Goal: Task Accomplishment & Management: Complete application form

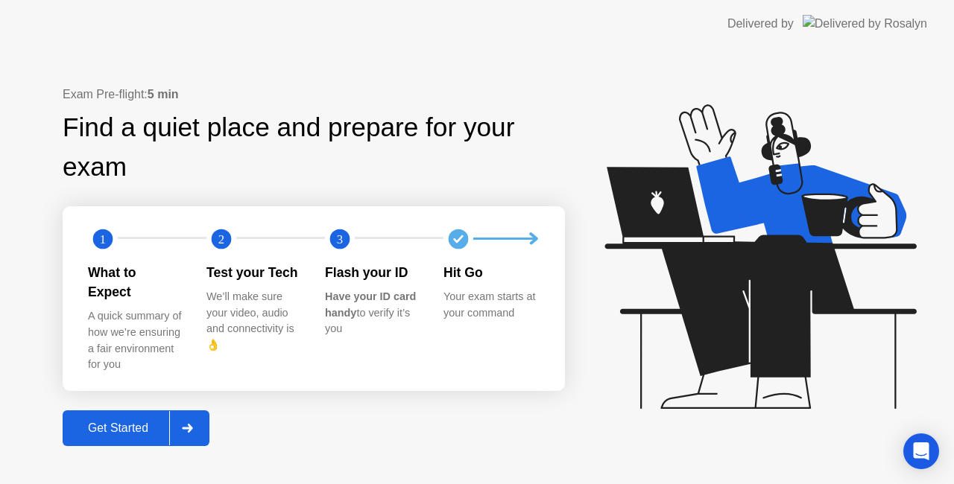
click at [159, 422] on div "Get Started" at bounding box center [118, 428] width 102 height 13
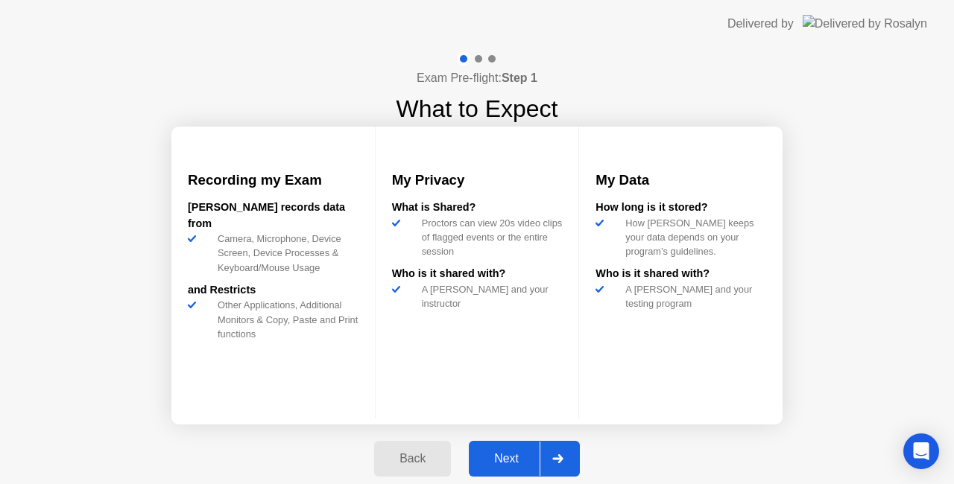
click at [568, 452] on div at bounding box center [558, 459] width 36 height 34
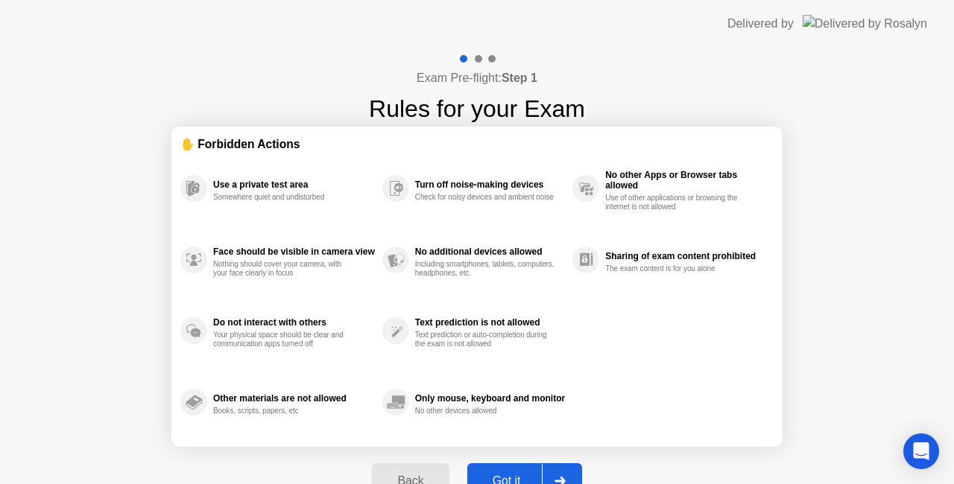
click at [566, 453] on div "Back Got it" at bounding box center [476, 481] width 227 height 69
click at [559, 478] on icon at bounding box center [560, 481] width 11 height 9
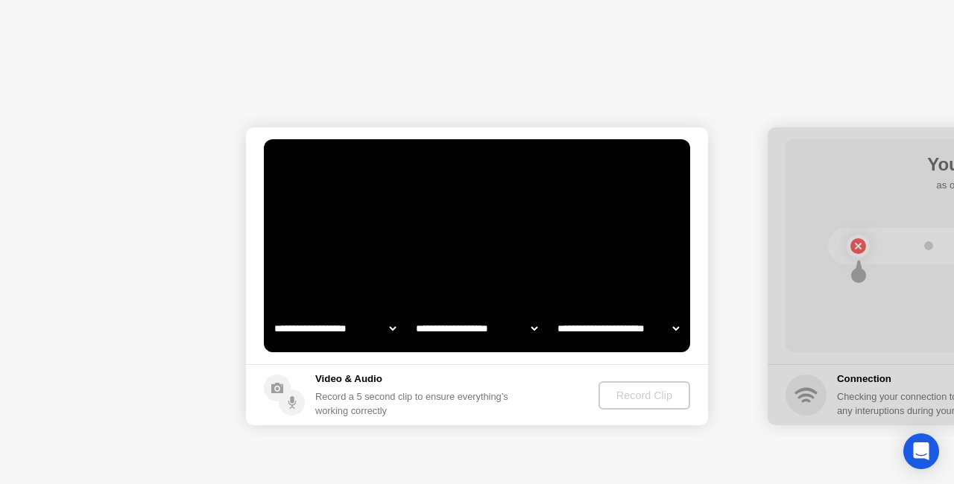
select select "**********"
select select "*******"
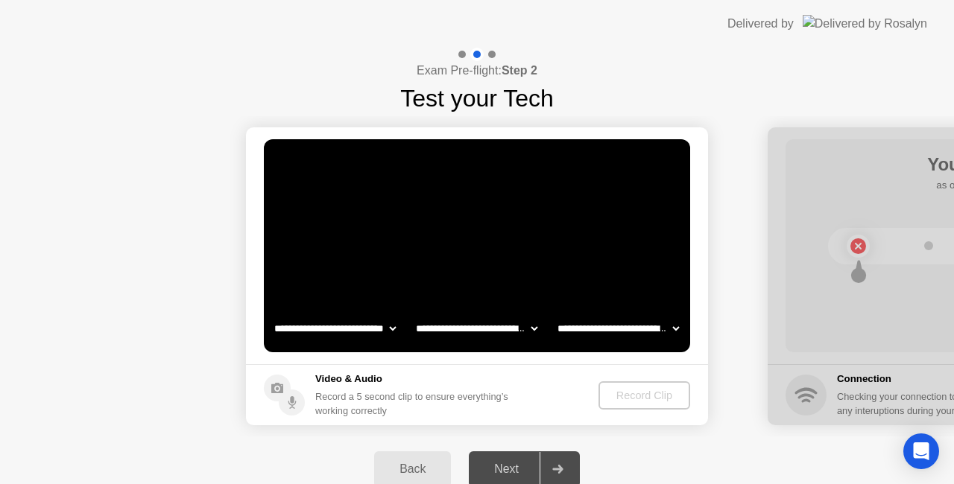
click at [648, 399] on div "Record Clip" at bounding box center [644, 396] width 80 height 12
click at [395, 325] on select "**********" at bounding box center [334, 329] width 127 height 30
click at [531, 329] on select "**********" at bounding box center [476, 329] width 127 height 30
click at [680, 323] on select "**********" at bounding box center [618, 329] width 127 height 30
click at [645, 234] on video at bounding box center [477, 245] width 426 height 213
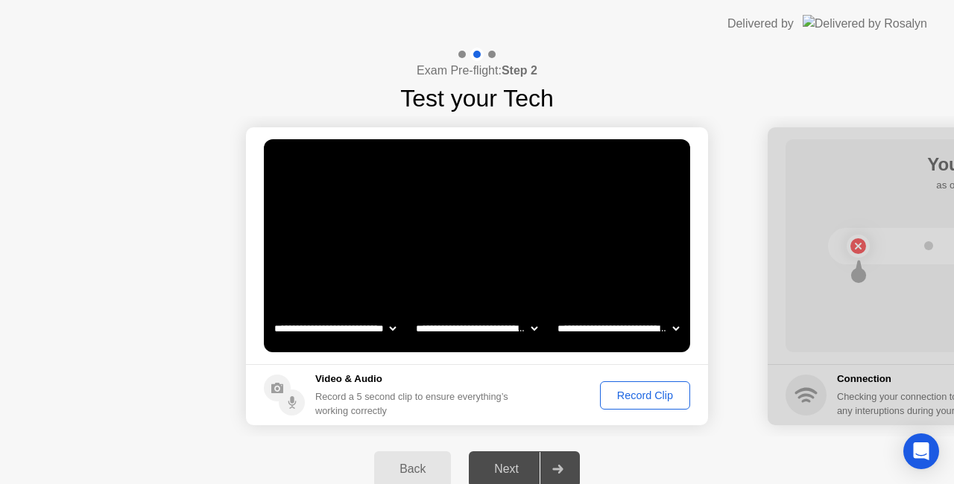
click at [653, 394] on div "Record Clip" at bounding box center [645, 396] width 80 height 12
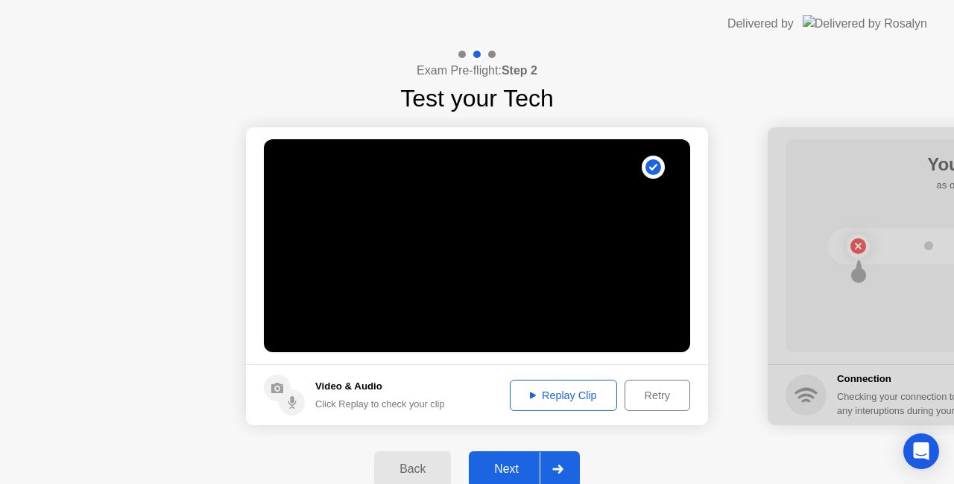
click at [581, 402] on div "Replay Clip" at bounding box center [563, 396] width 97 height 12
click at [582, 399] on div "Replay Clip" at bounding box center [563, 396] width 97 height 12
click at [562, 394] on div "Replay Clip" at bounding box center [563, 396] width 97 height 12
click at [646, 386] on button "Retry" at bounding box center [658, 395] width 66 height 31
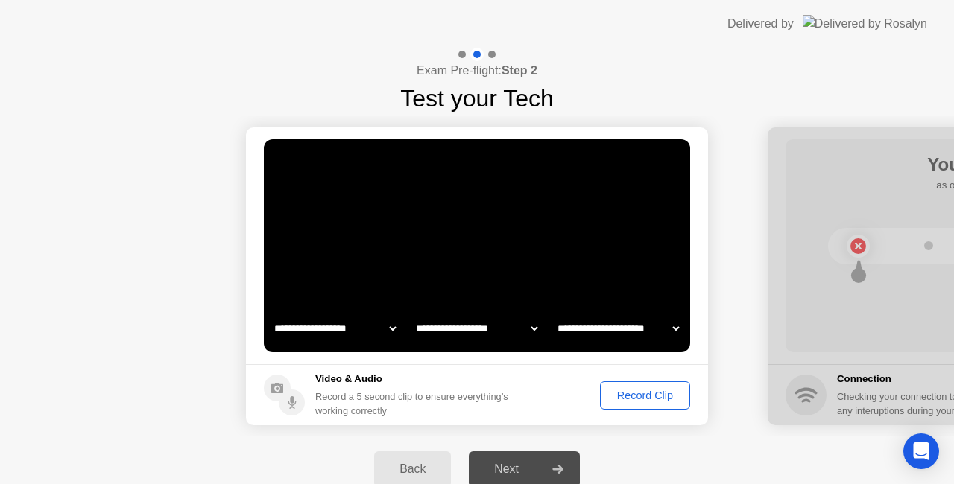
click at [639, 391] on div "Record Clip" at bounding box center [645, 396] width 80 height 12
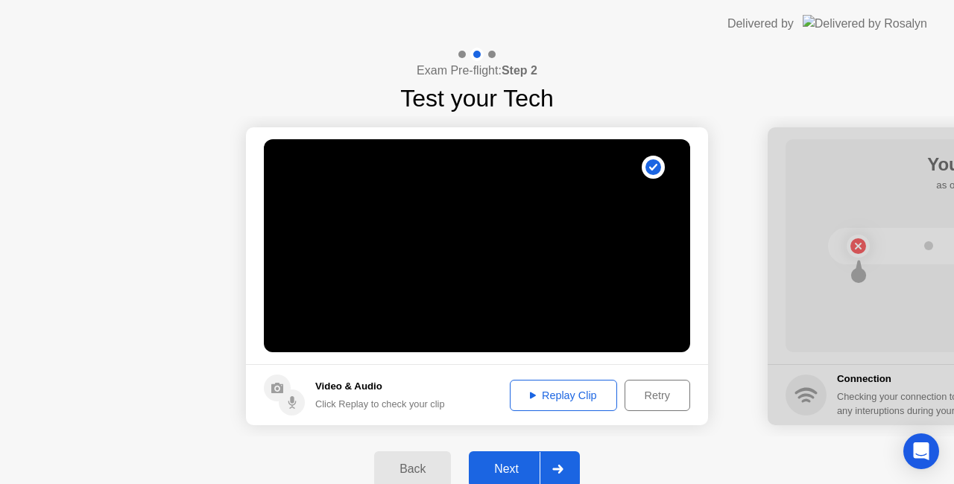
click at [595, 403] on button "Replay Clip" at bounding box center [563, 395] width 107 height 31
click at [565, 397] on div "Replay Clip" at bounding box center [563, 396] width 97 height 12
click at [575, 390] on div "Replay Clip" at bounding box center [563, 396] width 97 height 12
click at [665, 391] on div "Retry" at bounding box center [657, 396] width 55 height 12
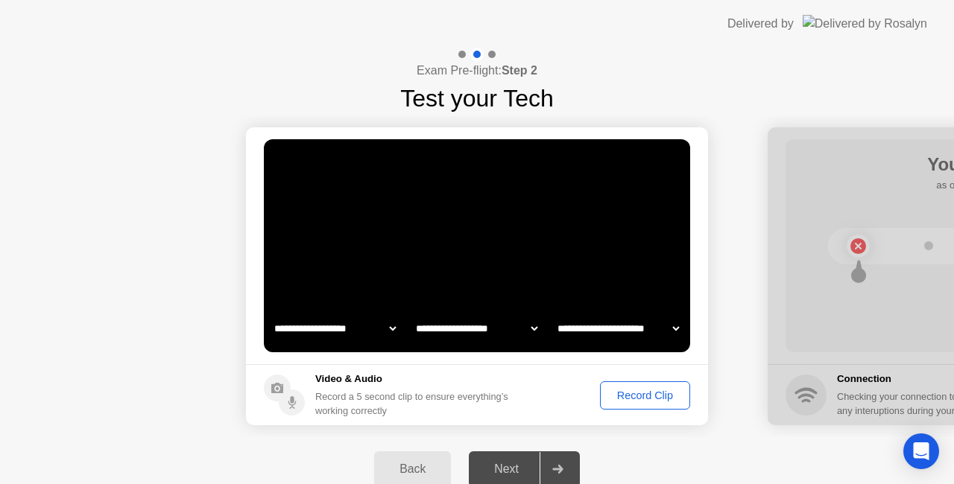
click at [651, 395] on div "Record Clip" at bounding box center [645, 396] width 80 height 12
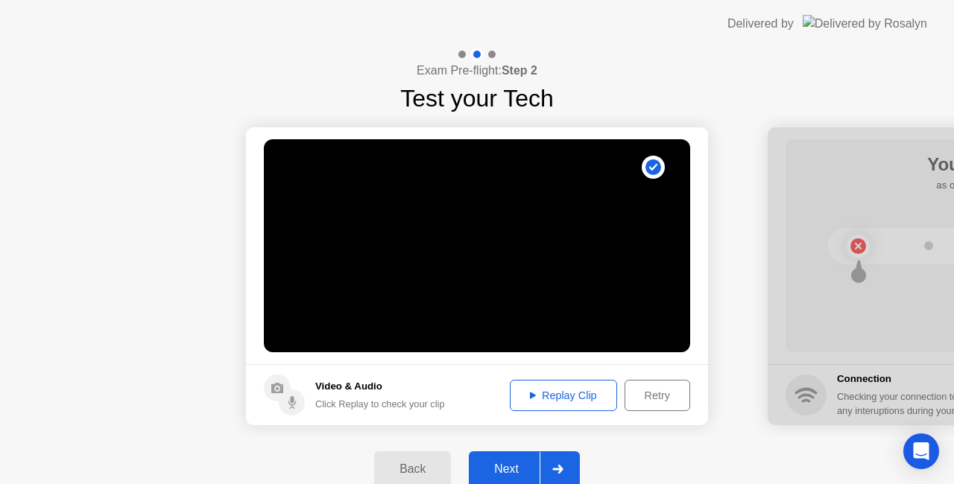
click at [578, 404] on button "Replay Clip" at bounding box center [563, 395] width 107 height 31
click at [565, 470] on div at bounding box center [558, 469] width 36 height 34
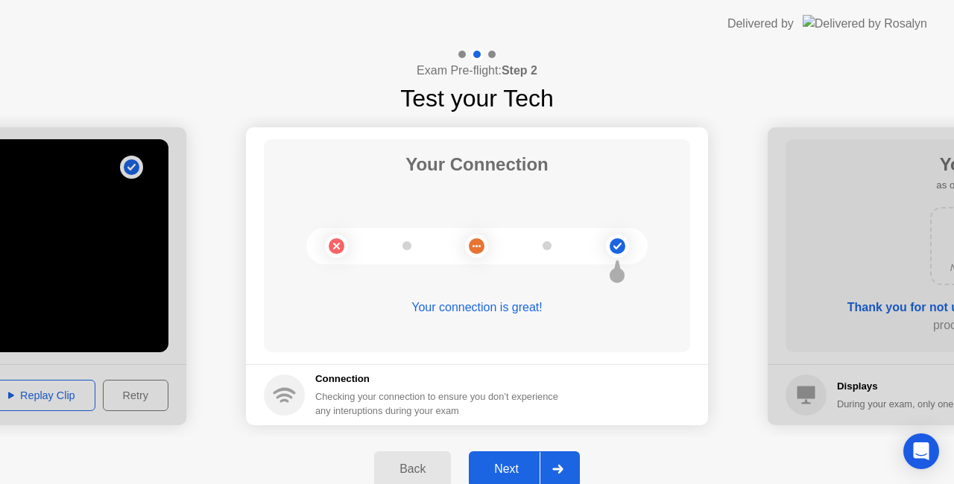
click at [566, 454] on div at bounding box center [558, 469] width 36 height 34
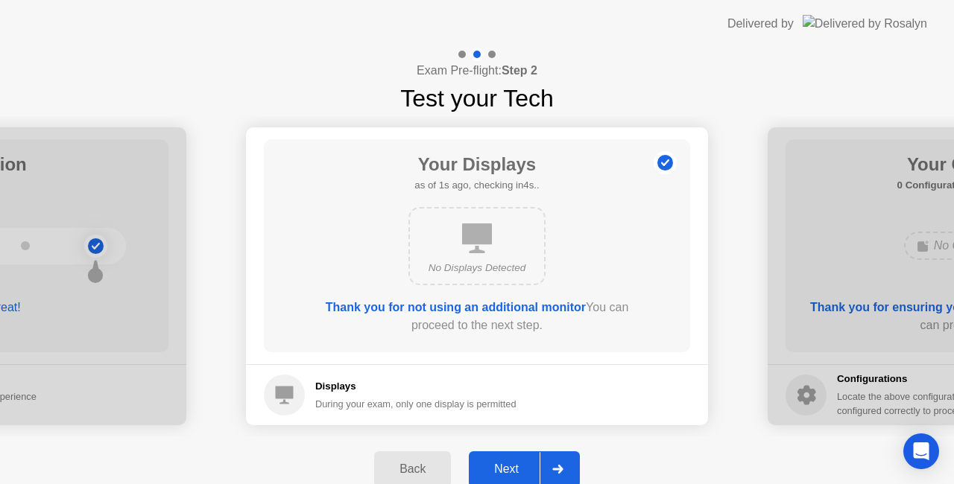
click at [559, 462] on div at bounding box center [558, 469] width 36 height 34
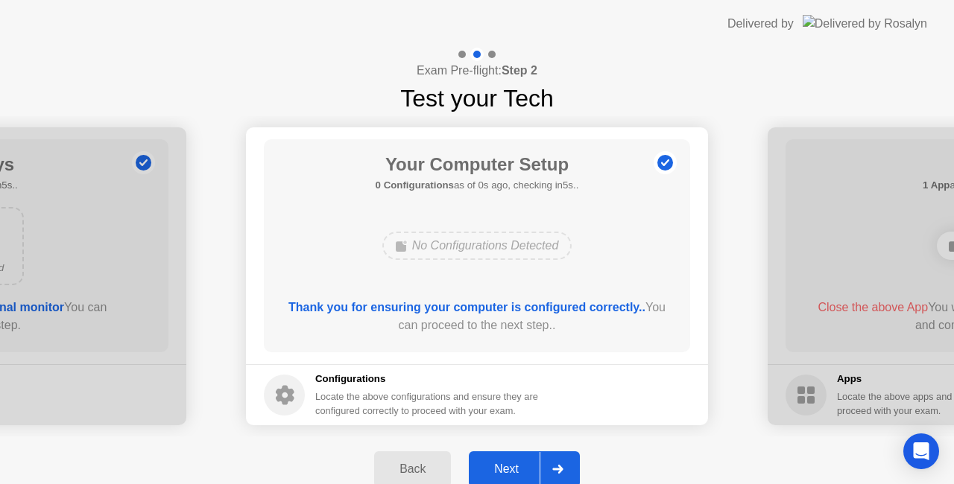
click at [559, 455] on div at bounding box center [558, 469] width 36 height 34
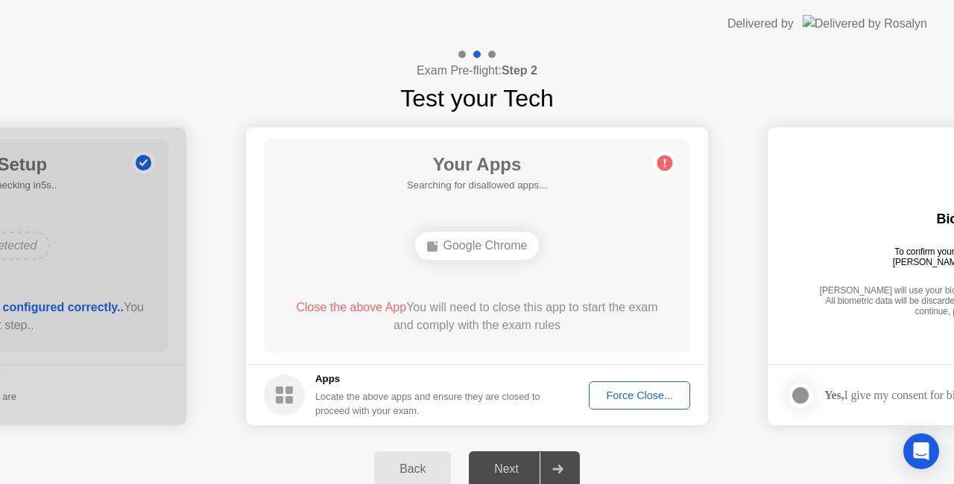
click at [617, 397] on div "Force Close..." at bounding box center [639, 396] width 91 height 12
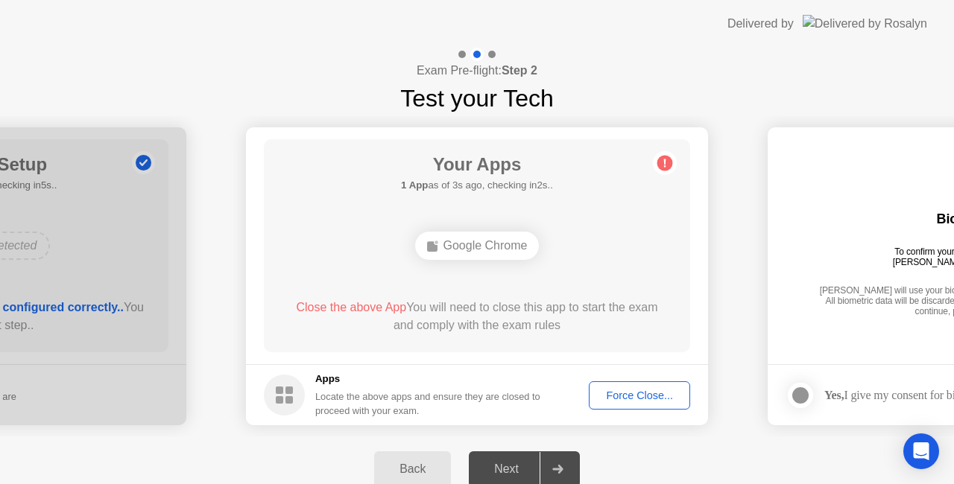
click at [630, 398] on div "Force Close..." at bounding box center [639, 396] width 91 height 12
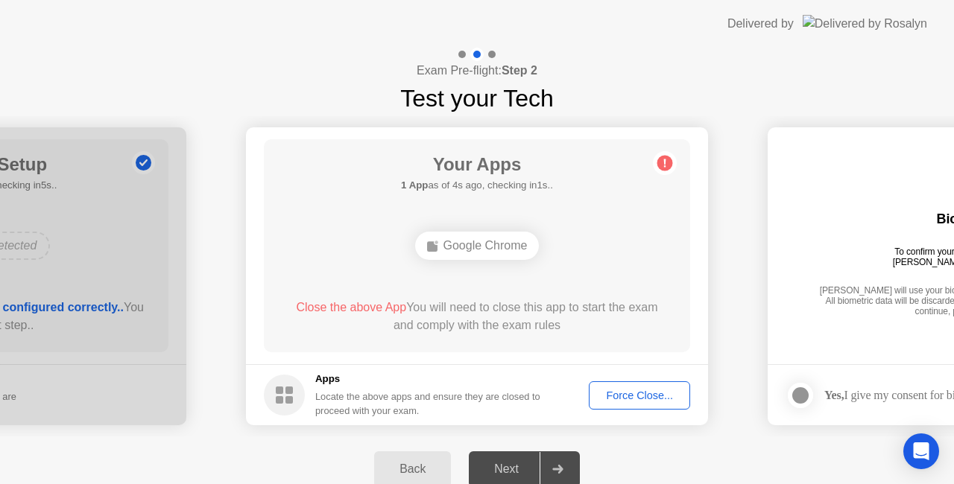
click at [619, 394] on div "Force Close..." at bounding box center [639, 396] width 91 height 12
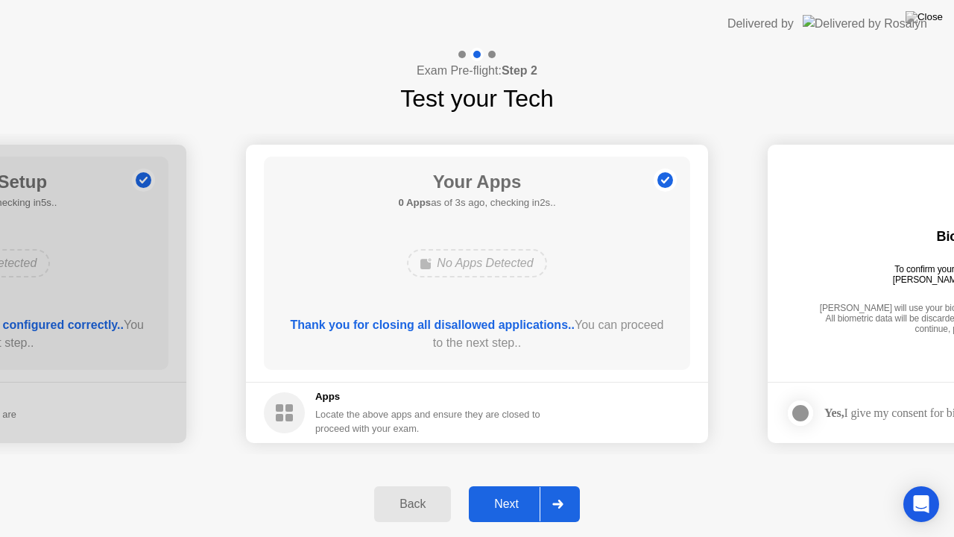
click at [528, 484] on button "Next" at bounding box center [524, 504] width 111 height 36
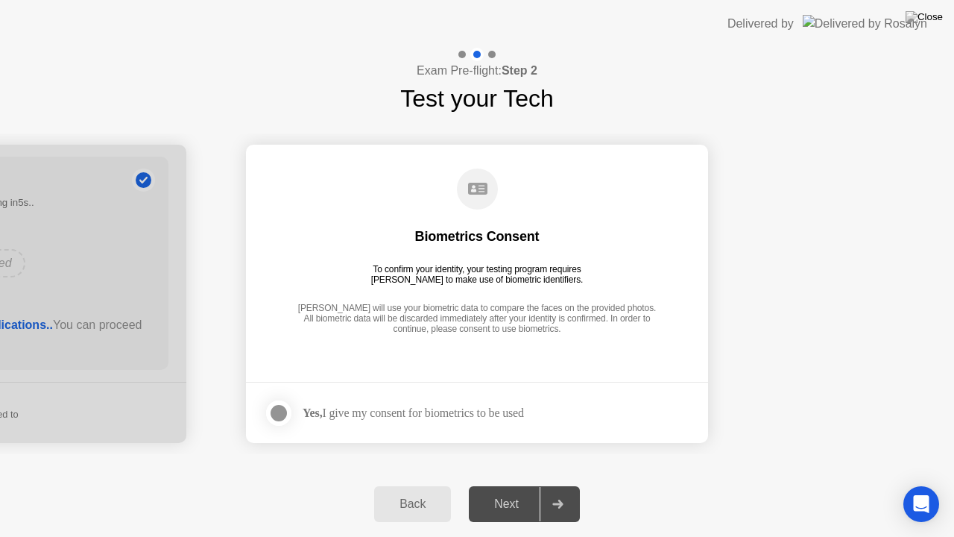
click at [280, 413] on div at bounding box center [279, 413] width 18 height 18
click at [569, 484] on div at bounding box center [558, 504] width 36 height 34
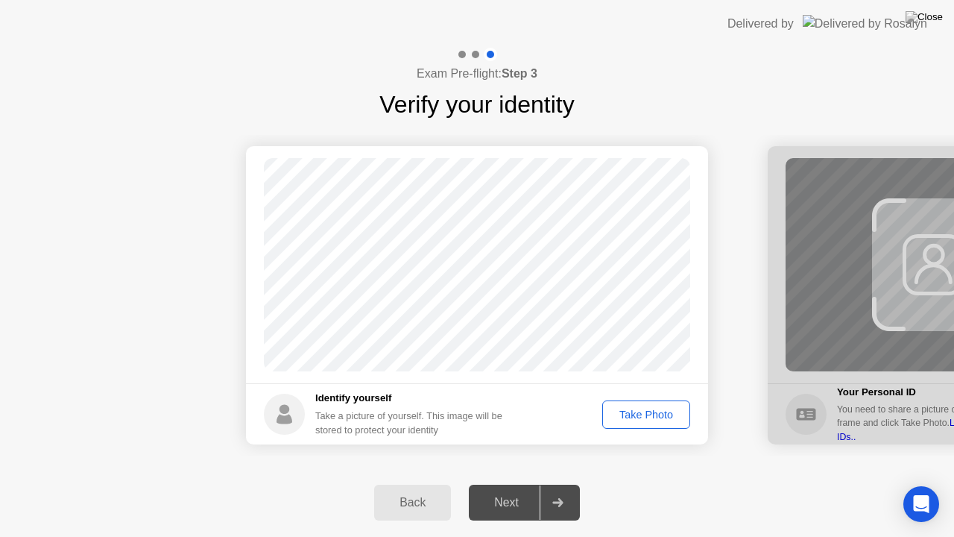
click at [667, 416] on div "Take Photo" at bounding box center [646, 414] width 78 height 12
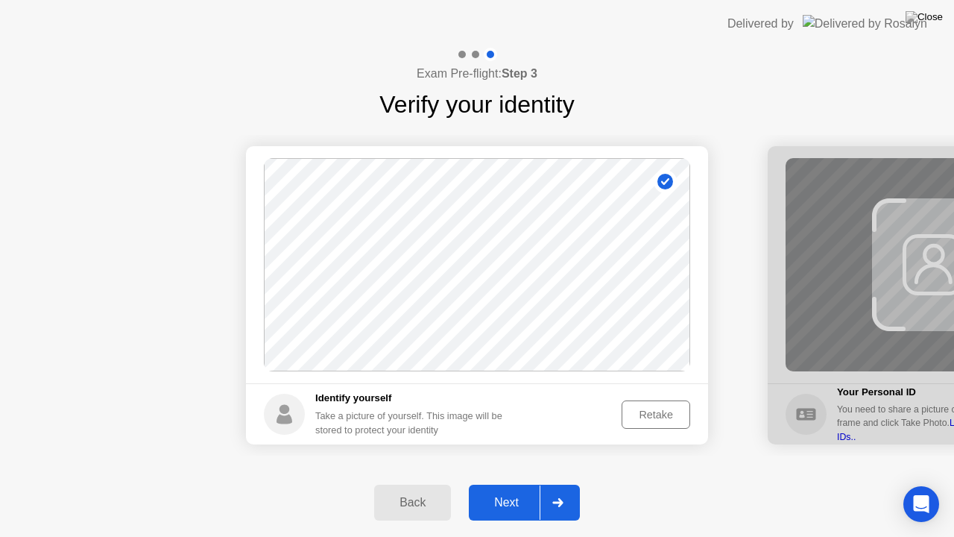
click at [627, 411] on div "Retake" at bounding box center [656, 414] width 58 height 12
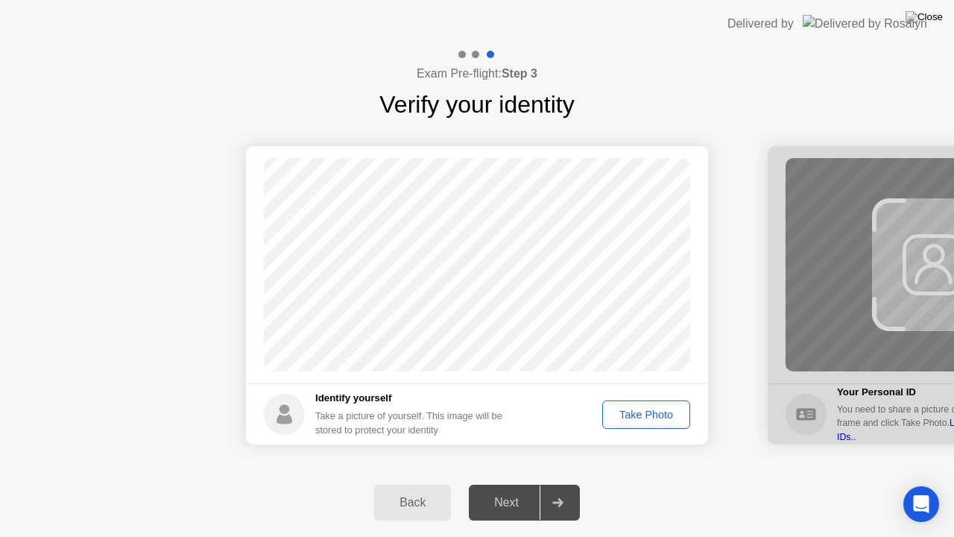
click at [667, 417] on div "Take Photo" at bounding box center [646, 414] width 78 height 12
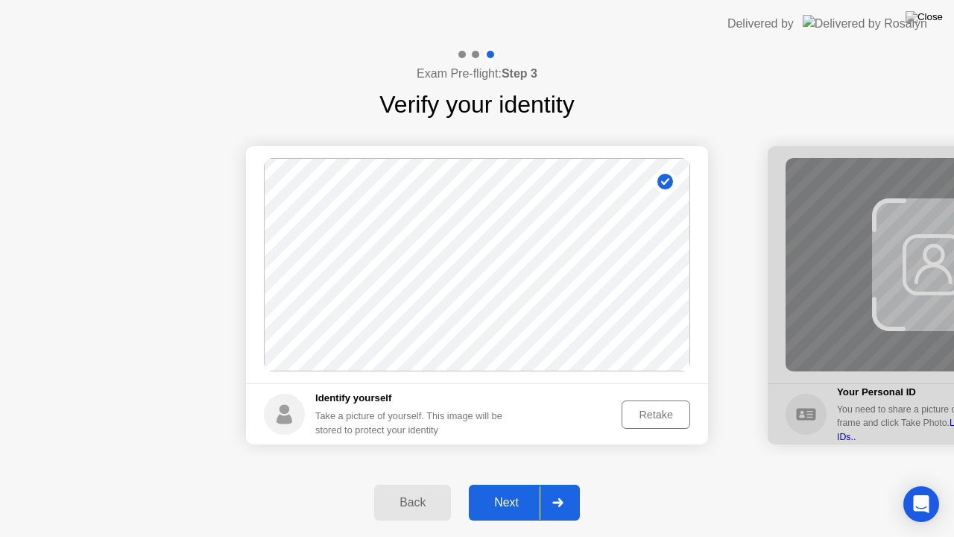
click at [554, 484] on div at bounding box center [558, 502] width 36 height 34
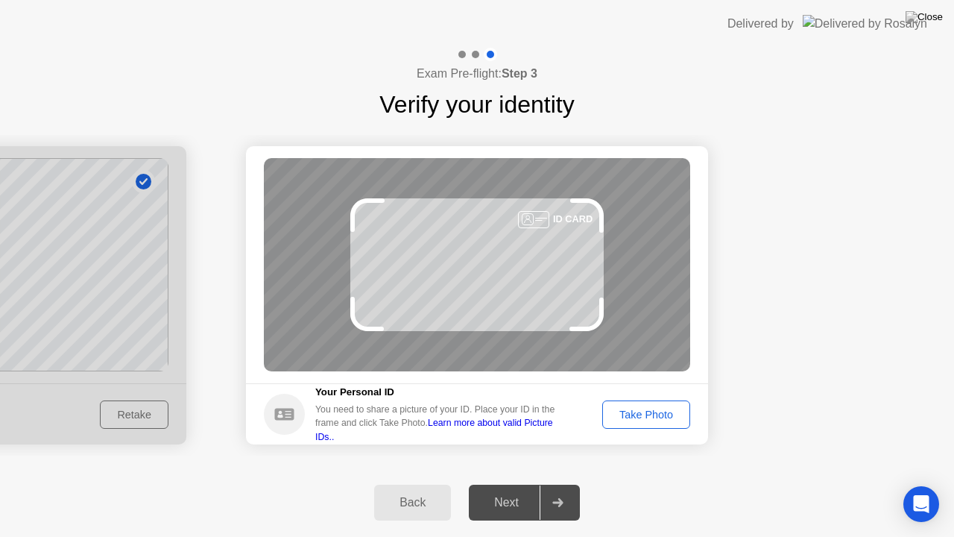
click at [528, 484] on div "Back Next" at bounding box center [477, 502] width 954 height 69
click at [636, 409] on div "Take Photo" at bounding box center [646, 414] width 78 height 12
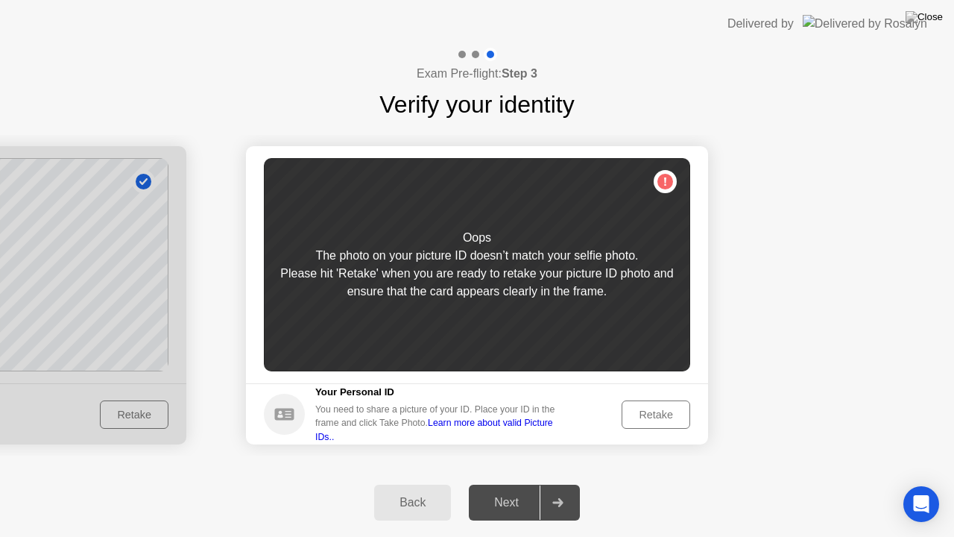
click at [636, 409] on div "Retake" at bounding box center [656, 414] width 58 height 12
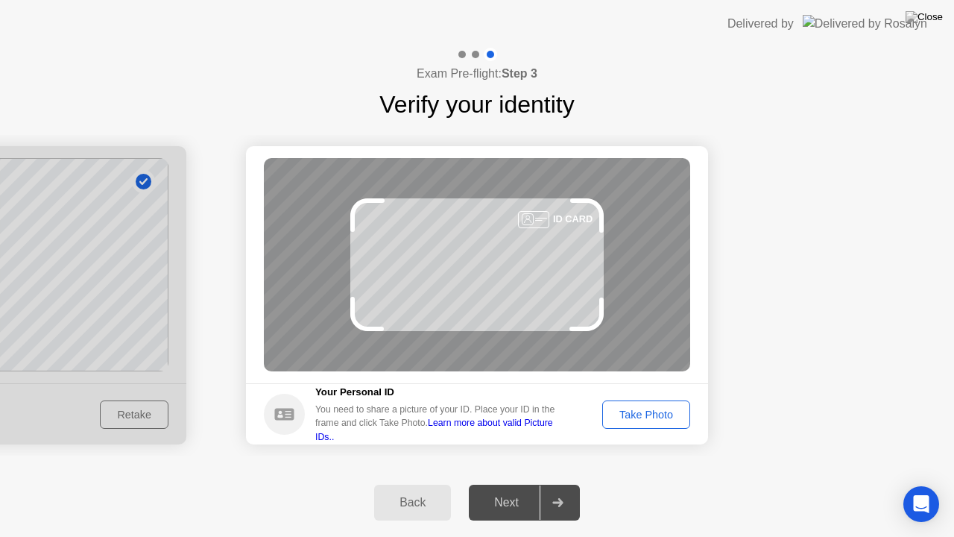
click at [636, 409] on div "Take Photo" at bounding box center [646, 414] width 78 height 12
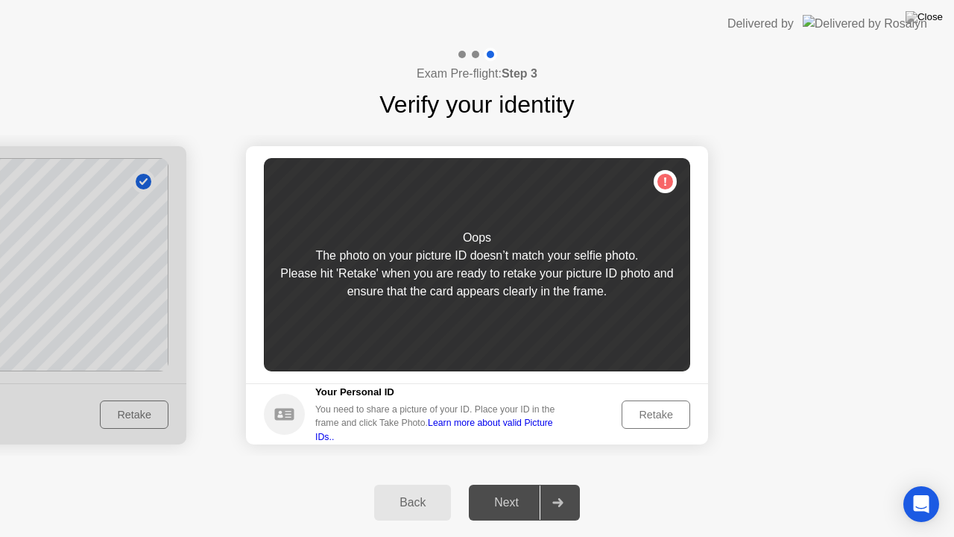
click at [636, 409] on div "Retake" at bounding box center [656, 414] width 58 height 12
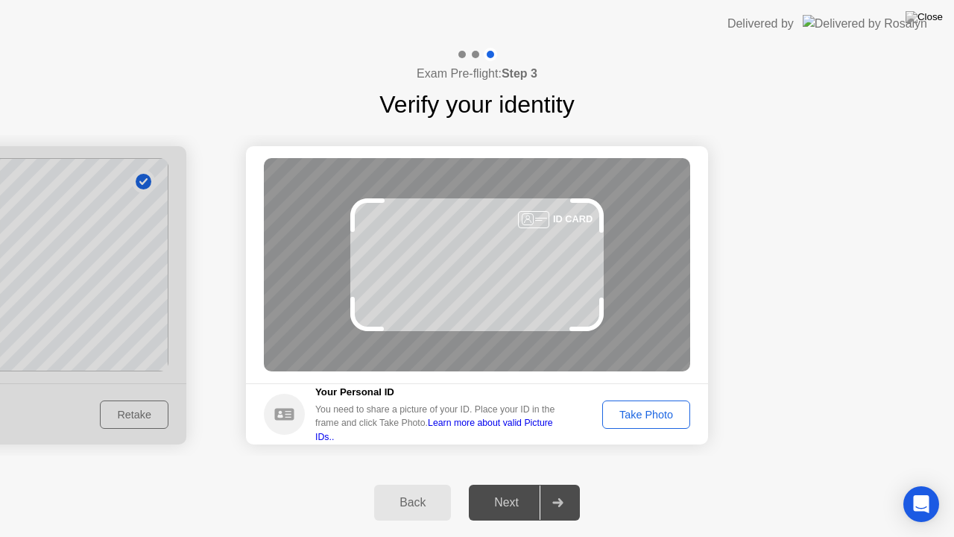
click at [636, 408] on div "Take Photo" at bounding box center [646, 414] width 78 height 12
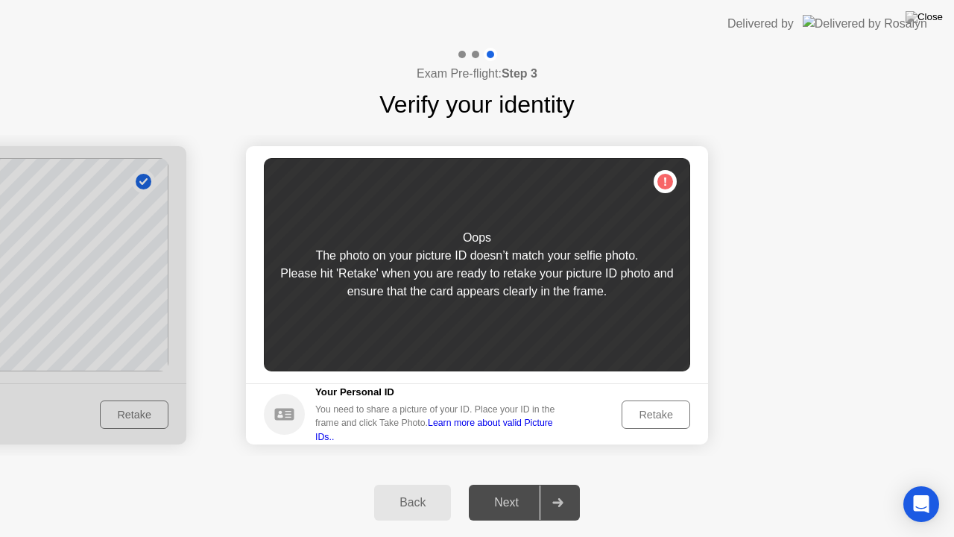
click at [640, 422] on button "Retake" at bounding box center [656, 414] width 69 height 28
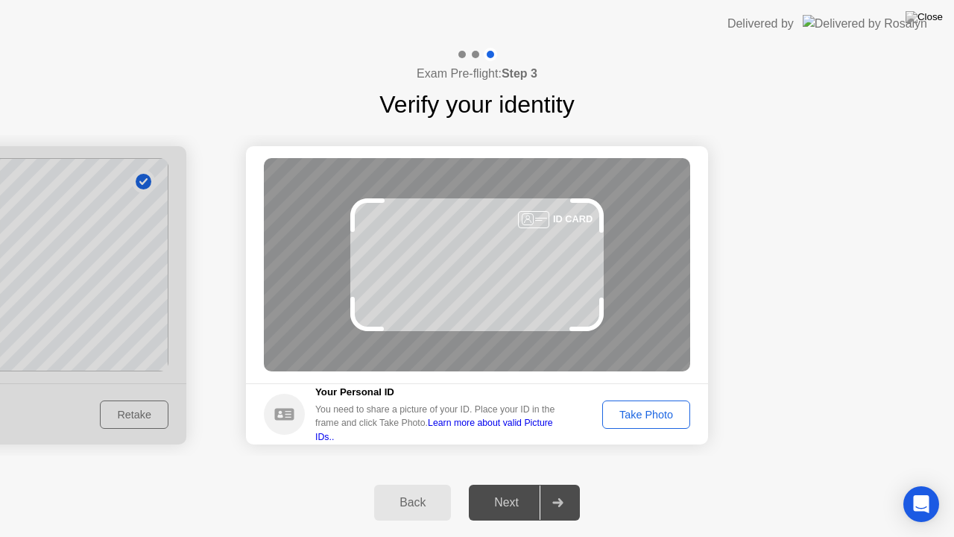
click at [657, 408] on div "Take Photo" at bounding box center [646, 414] width 78 height 12
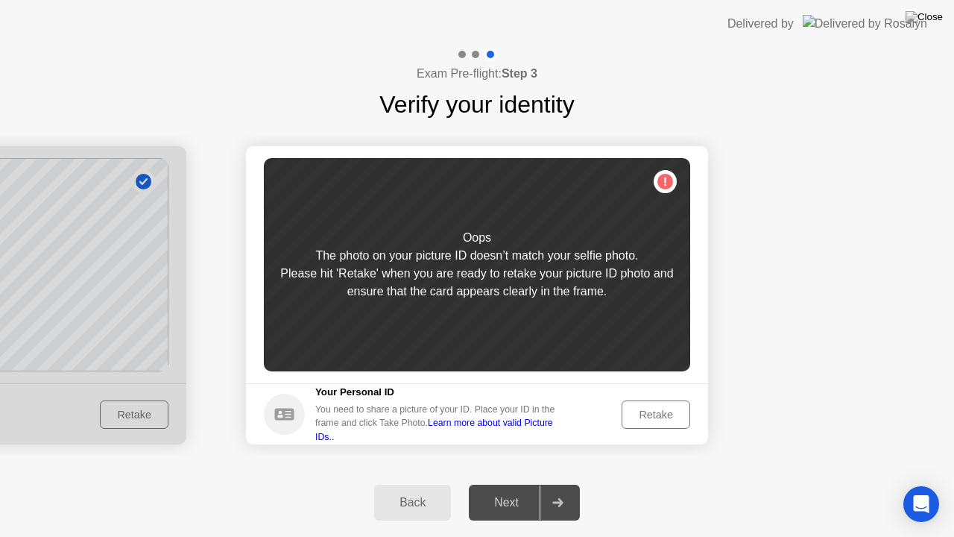
click at [657, 408] on div "Retake" at bounding box center [656, 414] width 58 height 12
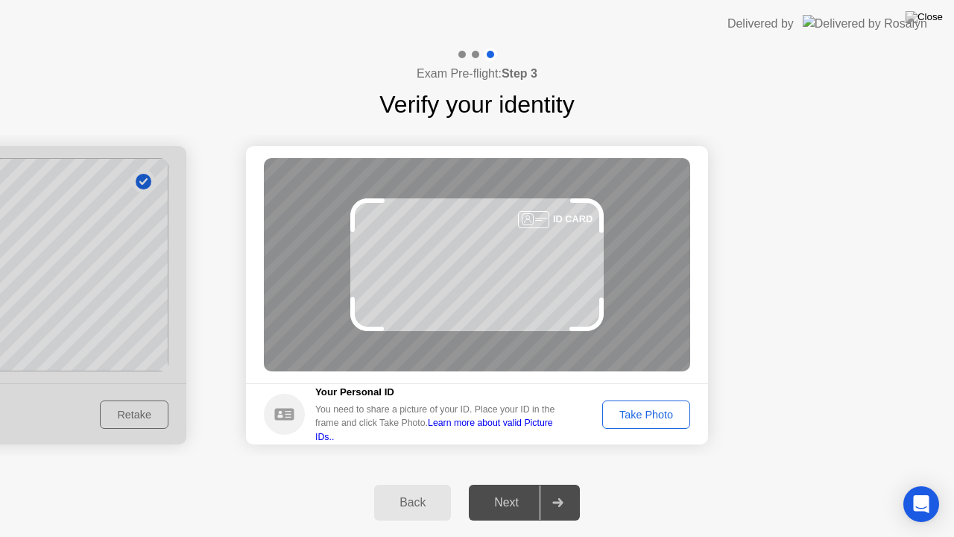
click at [637, 420] on div "Take Photo" at bounding box center [646, 414] width 78 height 12
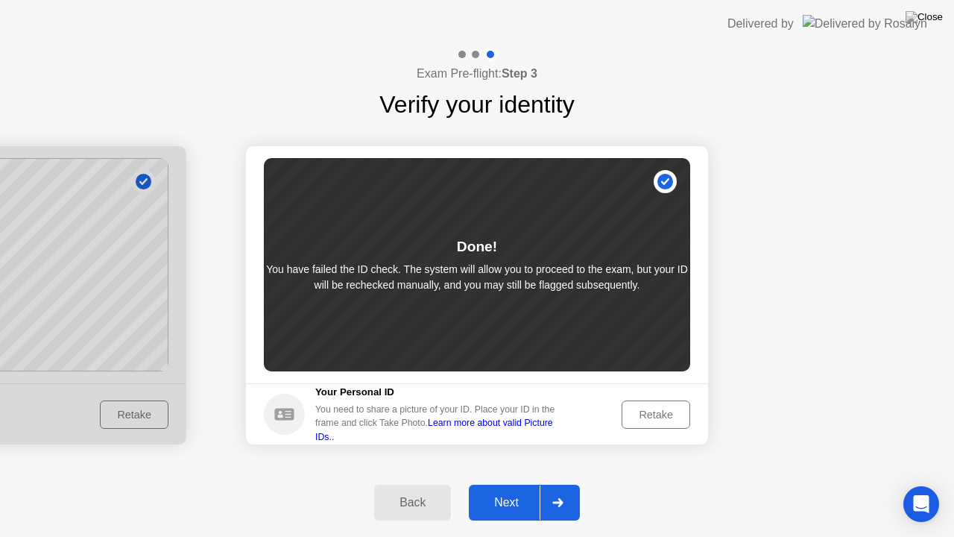
click at [556, 484] on icon at bounding box center [557, 502] width 11 height 9
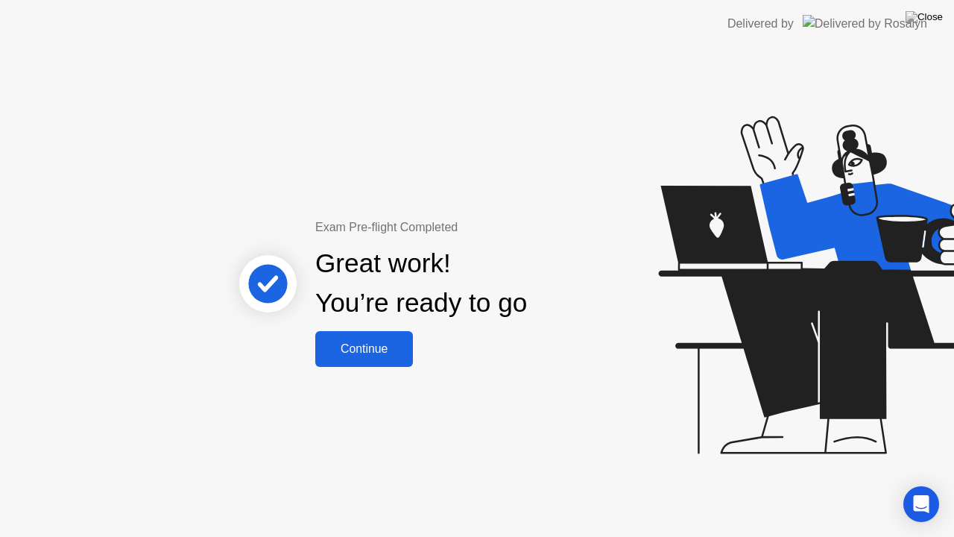
click at [397, 350] on div "Continue" at bounding box center [364, 348] width 89 height 13
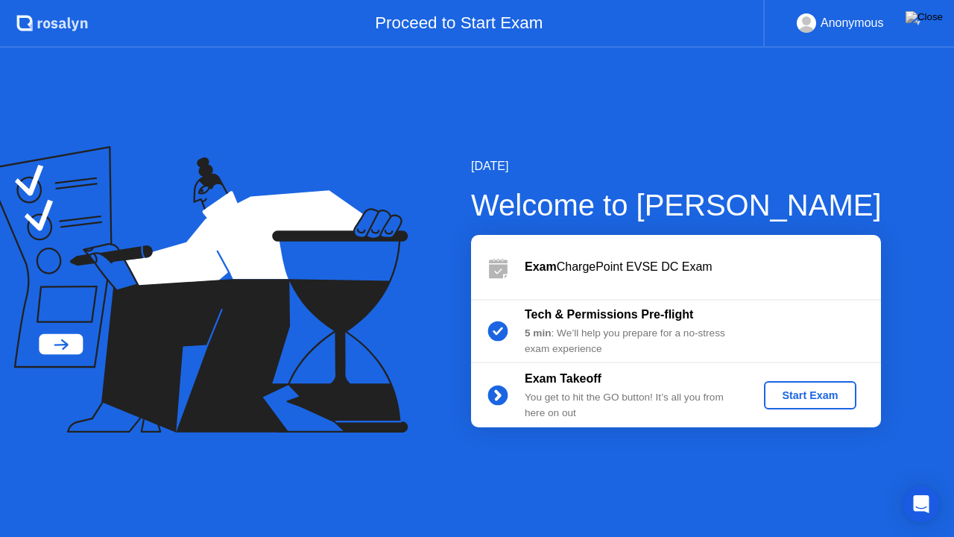
click at [792, 395] on div "Start Exam" at bounding box center [810, 395] width 80 height 12
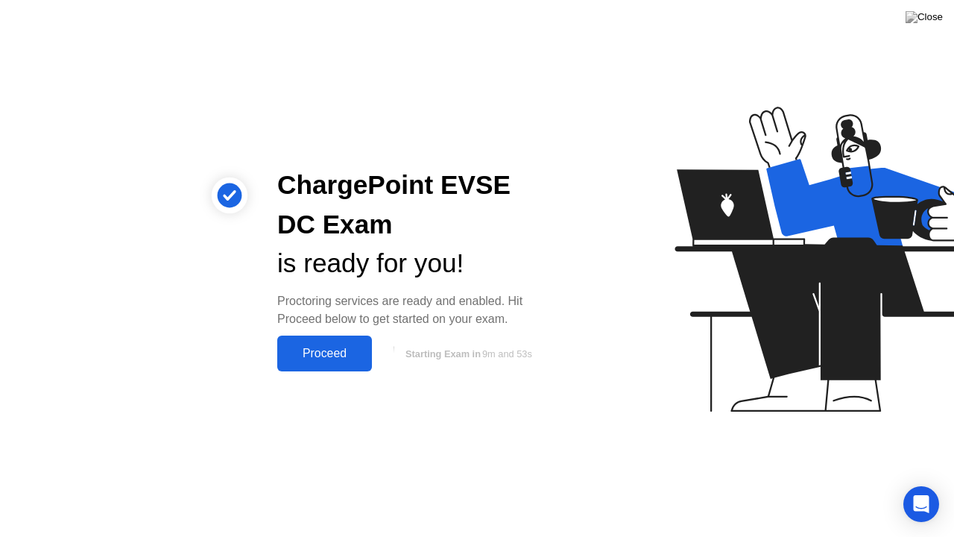
click at [344, 355] on div "Proceed" at bounding box center [325, 353] width 86 height 13
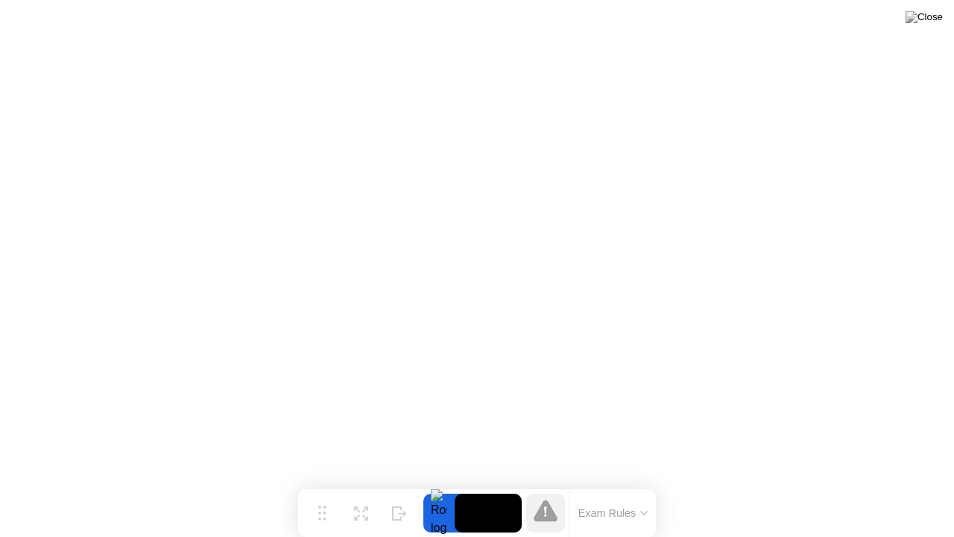
click at [624, 484] on button "Exam Rules" at bounding box center [613, 512] width 79 height 13
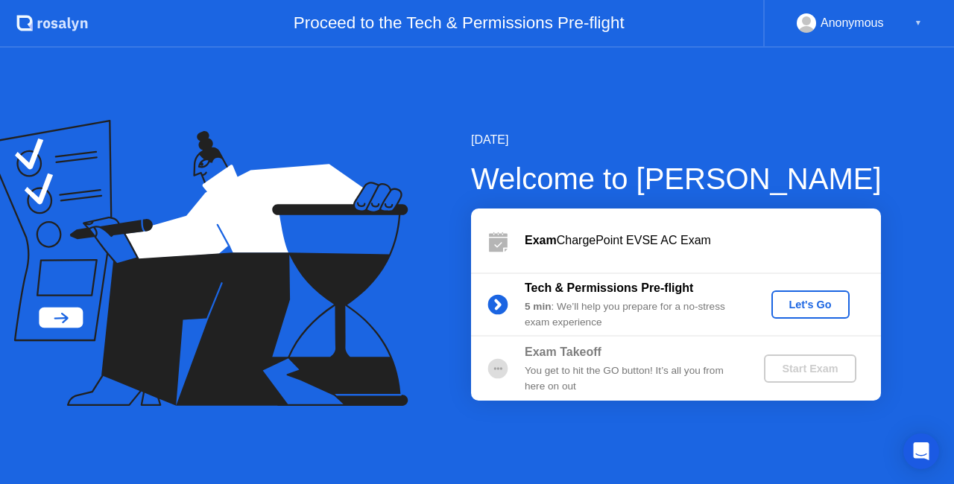
click at [808, 306] on div "Let's Go" at bounding box center [810, 305] width 66 height 12
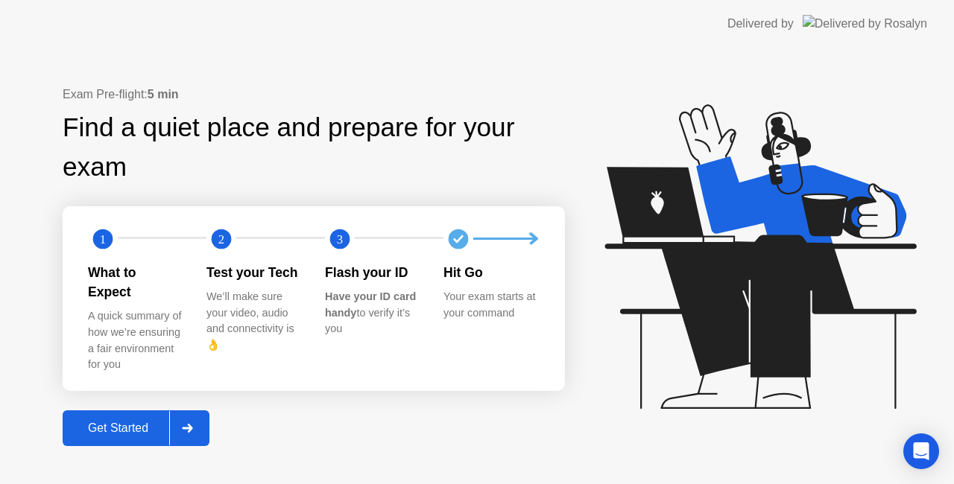
click at [189, 411] on div at bounding box center [187, 428] width 36 height 34
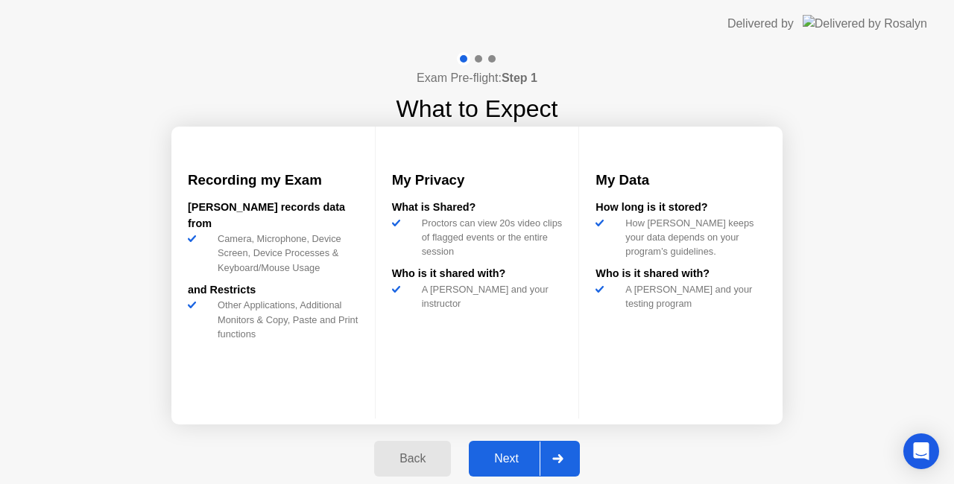
click at [559, 456] on icon at bounding box center [557, 459] width 10 height 9
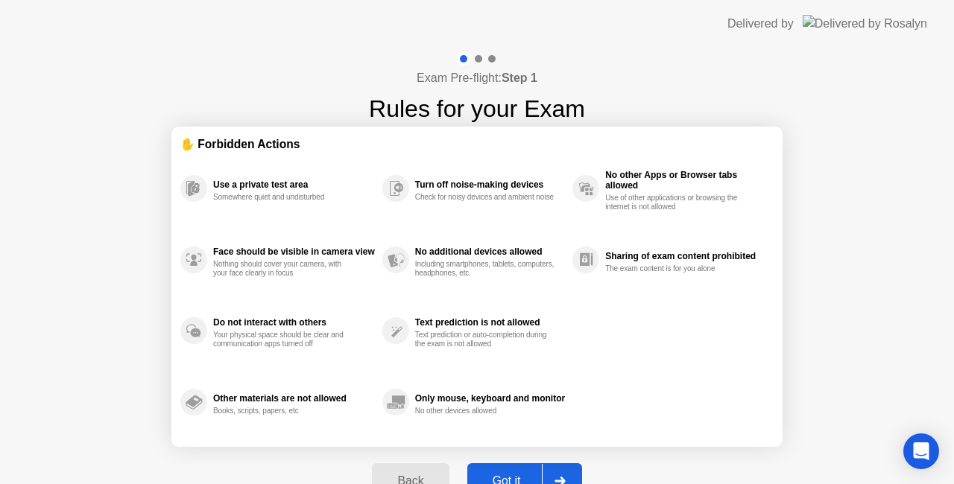
drag, startPoint x: 559, startPoint y: 456, endPoint x: 560, endPoint y: 472, distance: 15.7
click at [560, 472] on div "Back Got it" at bounding box center [476, 481] width 227 height 69
click at [560, 472] on div at bounding box center [560, 481] width 36 height 34
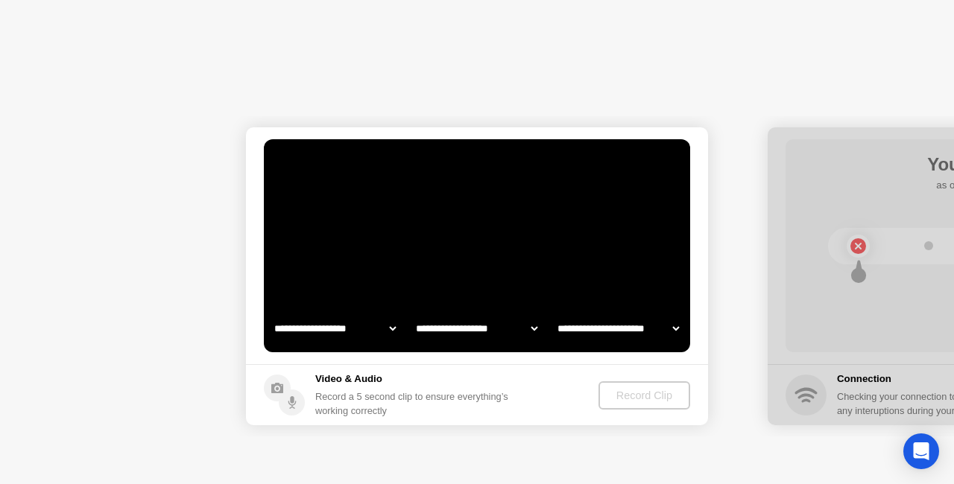
select select "**********"
select select "*******"
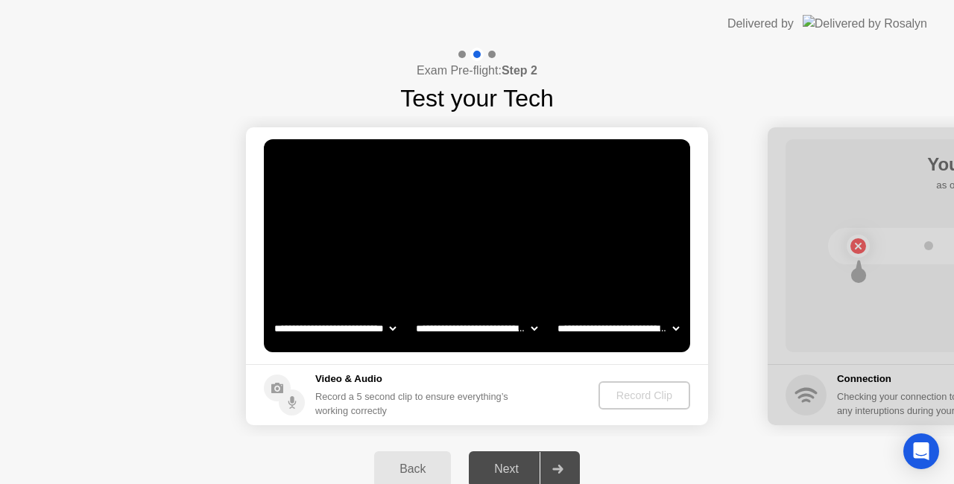
click at [647, 400] on div "Record Clip" at bounding box center [644, 396] width 80 height 12
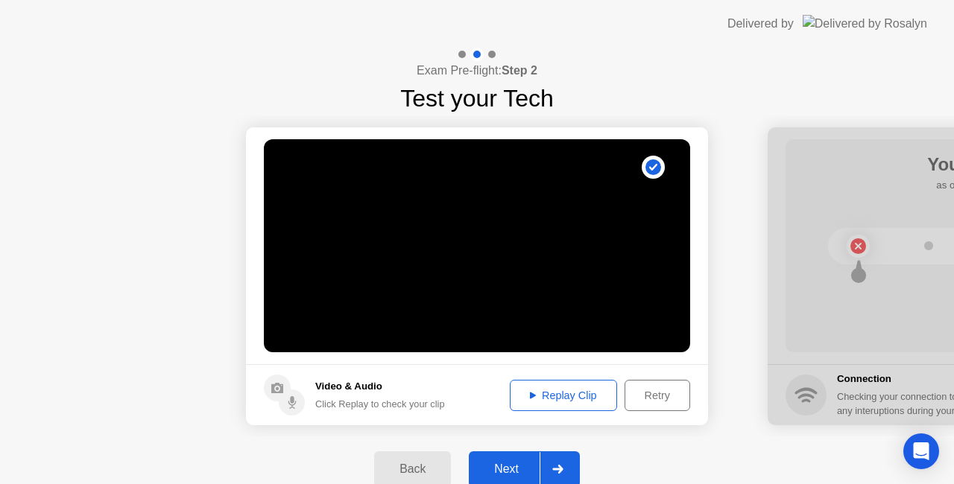
click at [579, 385] on button "Replay Clip" at bounding box center [563, 395] width 107 height 31
click at [572, 392] on div "Replay Clip" at bounding box center [563, 396] width 97 height 12
click at [544, 401] on div "Replay Clip" at bounding box center [563, 396] width 97 height 12
click at [666, 395] on div "Retry" at bounding box center [657, 396] width 55 height 12
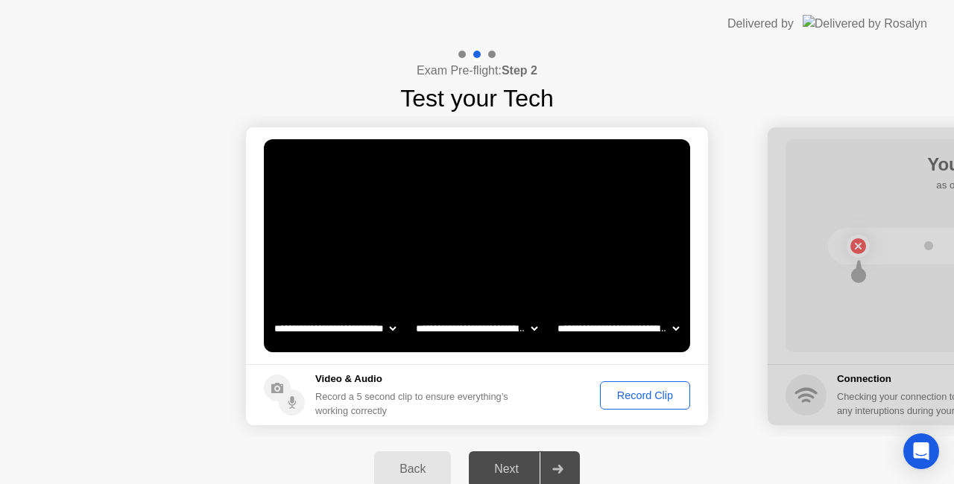
click at [658, 402] on div "Record Clip" at bounding box center [645, 396] width 80 height 12
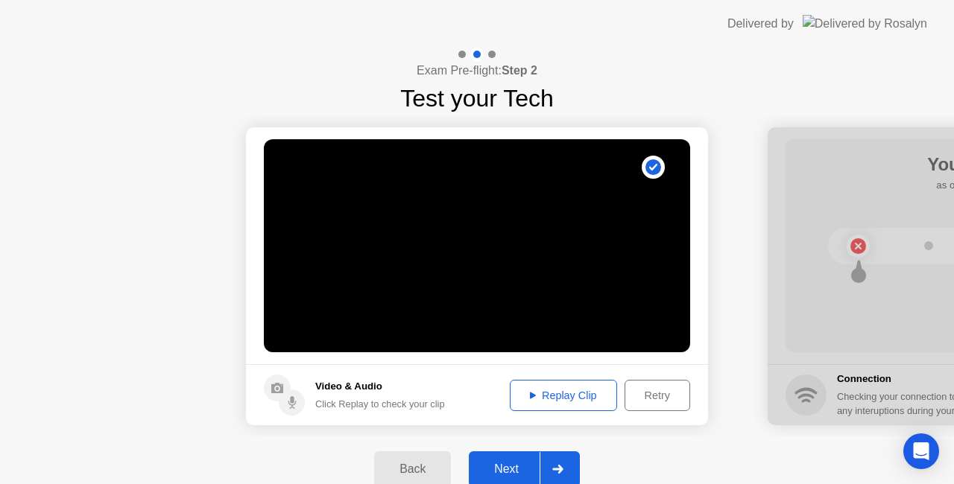
click at [583, 386] on button "Replay Clip" at bounding box center [563, 395] width 107 height 31
click at [653, 399] on div "Retry" at bounding box center [657, 396] width 55 height 12
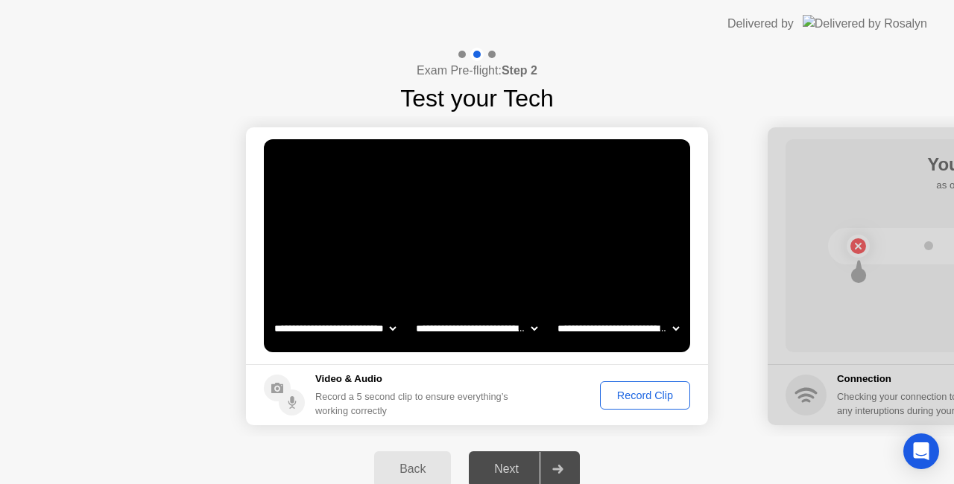
click at [653, 392] on div "Record Clip" at bounding box center [645, 396] width 80 height 12
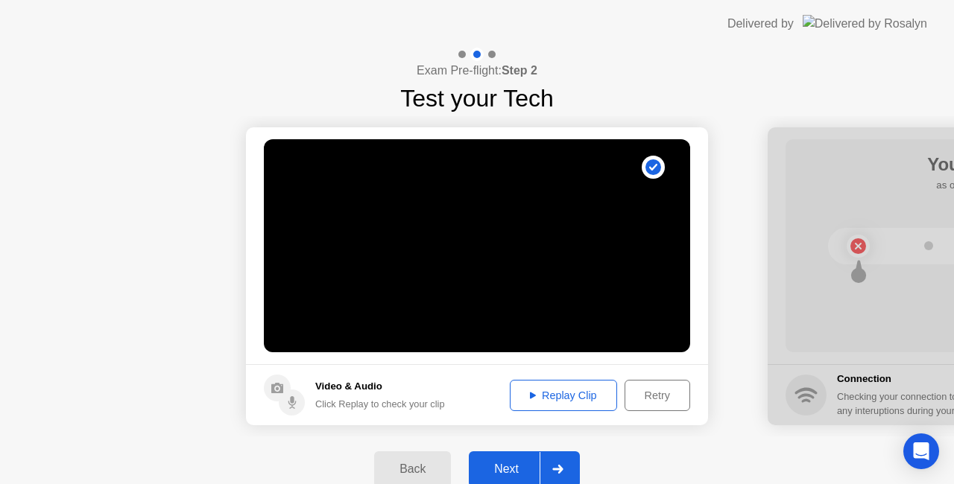
click at [556, 461] on div at bounding box center [558, 469] width 36 height 34
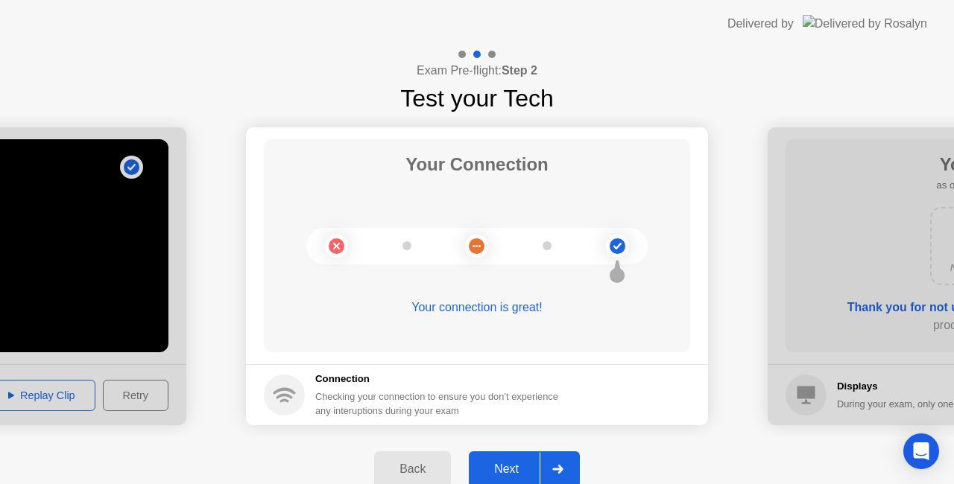
click at [559, 461] on div at bounding box center [558, 469] width 36 height 34
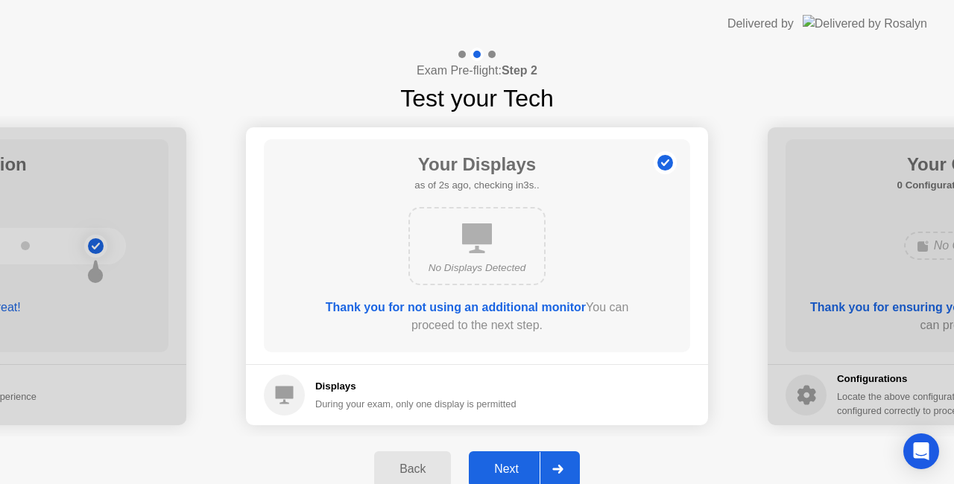
click at [559, 461] on div at bounding box center [558, 469] width 36 height 34
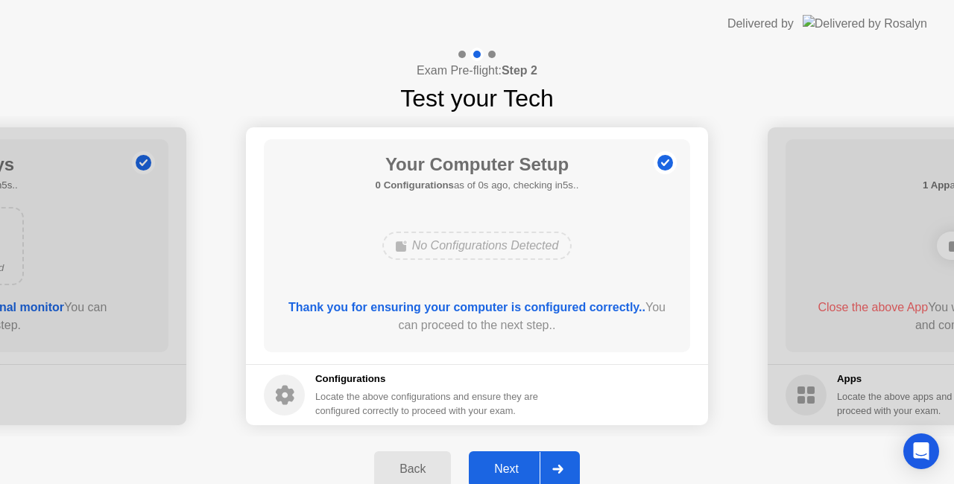
click at [559, 461] on div at bounding box center [558, 469] width 36 height 34
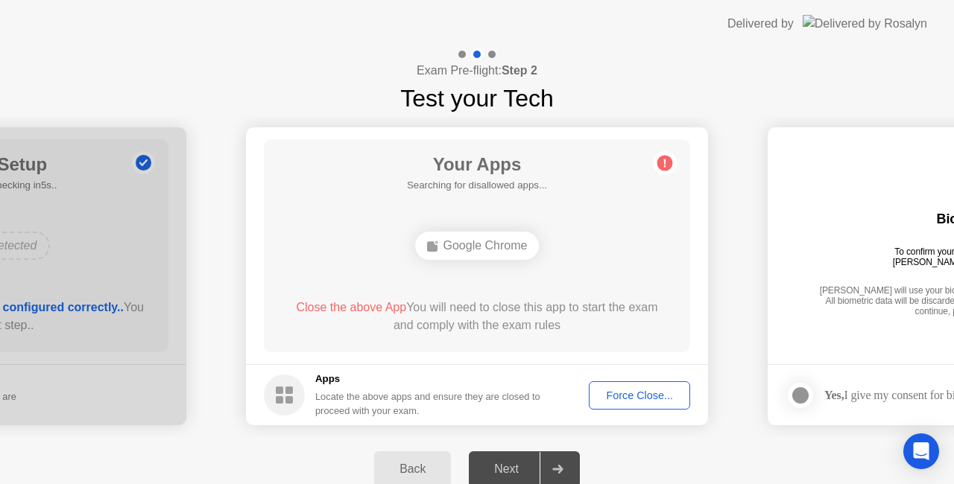
click at [631, 401] on div "Force Close..." at bounding box center [639, 396] width 91 height 12
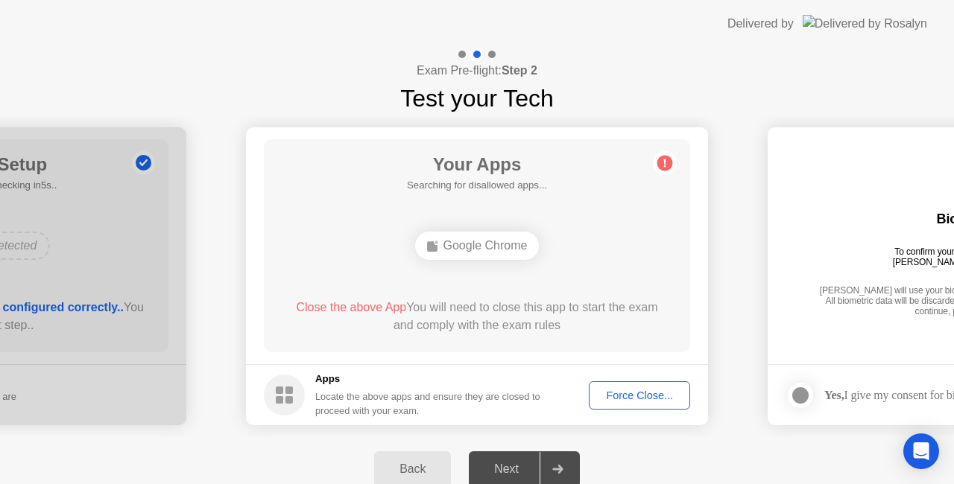
click at [634, 390] on div "Force Close..." at bounding box center [639, 396] width 91 height 12
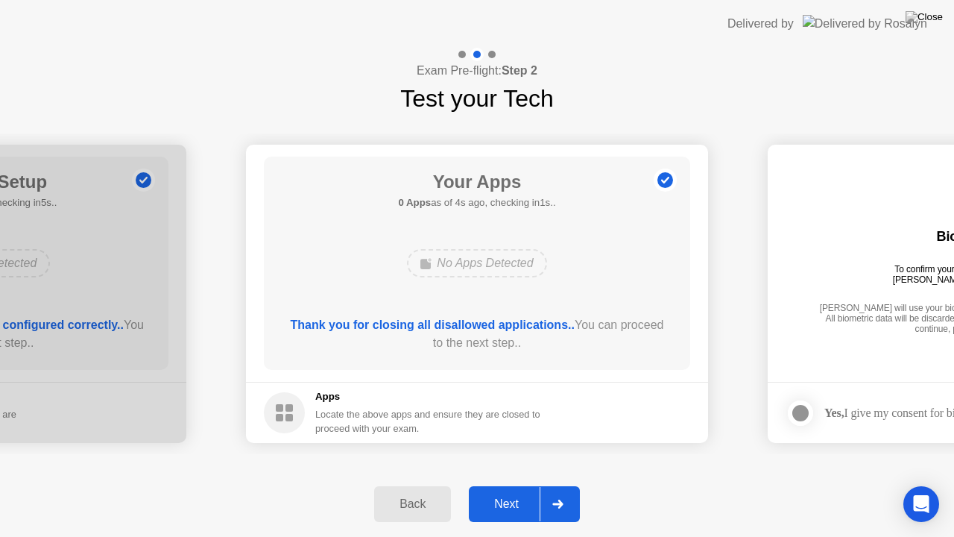
click at [555, 484] on icon at bounding box center [557, 503] width 11 height 9
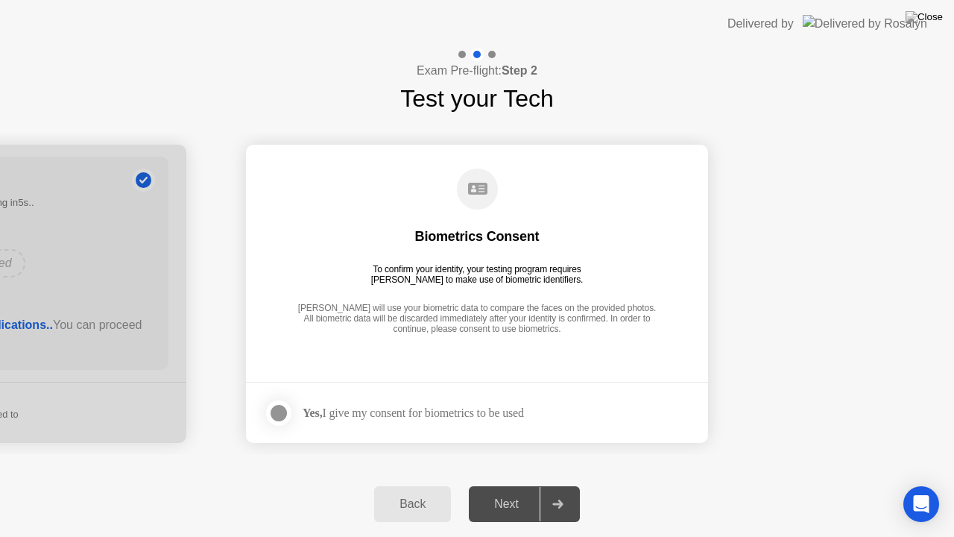
click at [461, 419] on div "Yes, I give my consent for biometrics to be used" at bounding box center [413, 412] width 221 height 14
click at [353, 403] on div "Yes, I give my consent for biometrics to be used" at bounding box center [394, 413] width 260 height 30
click at [280, 408] on div at bounding box center [279, 413] width 18 height 18
click at [553, 484] on icon at bounding box center [557, 503] width 11 height 9
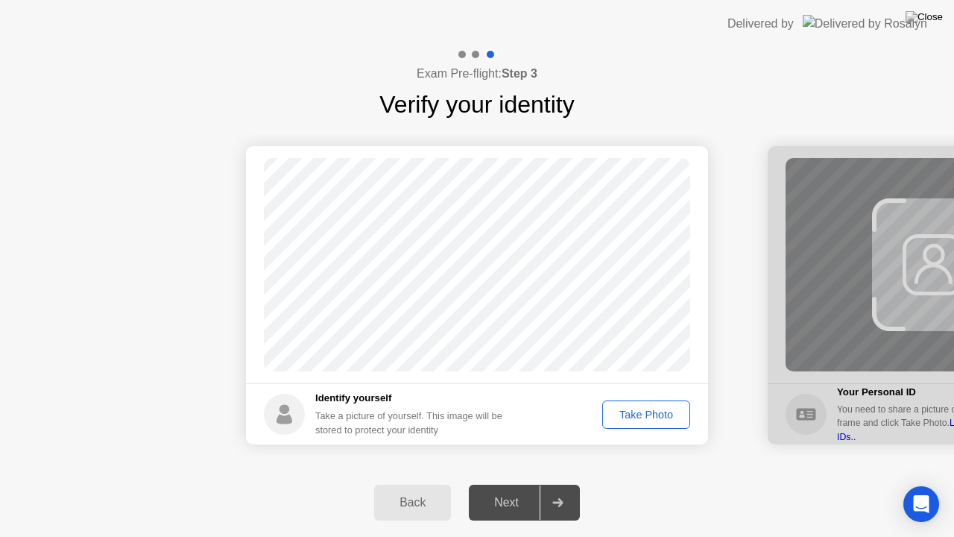
click at [645, 417] on div "Take Photo" at bounding box center [646, 414] width 78 height 12
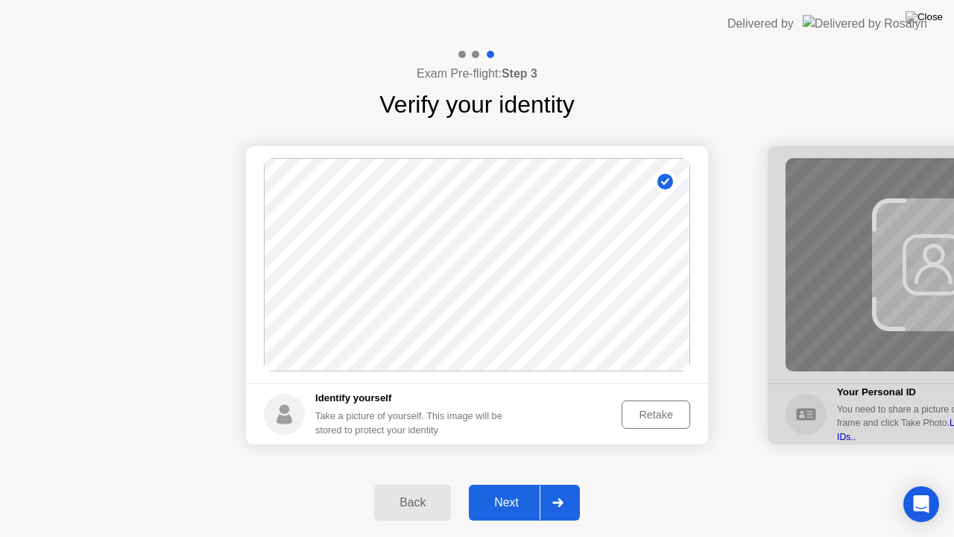
click at [661, 419] on div "Retake" at bounding box center [656, 414] width 58 height 12
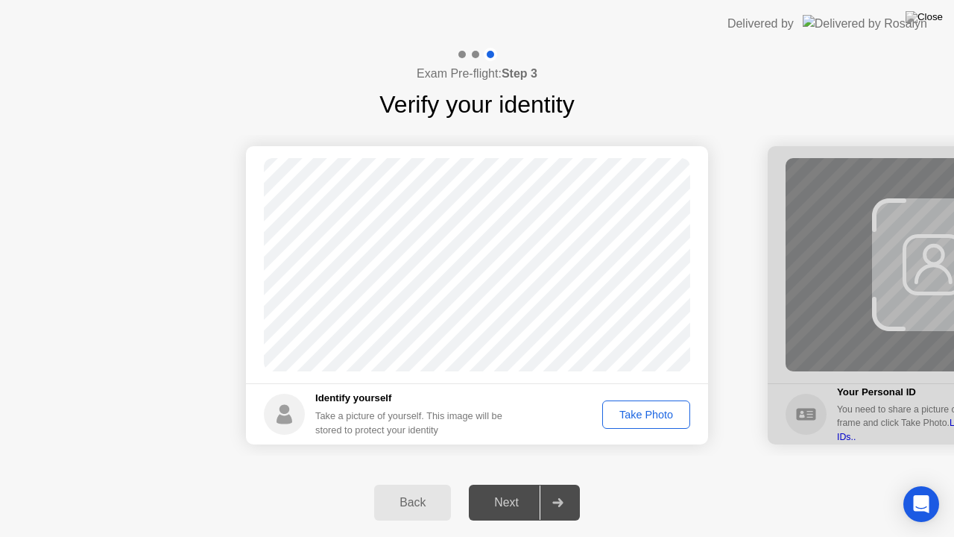
click at [650, 416] on div "Take Photo" at bounding box center [646, 414] width 78 height 12
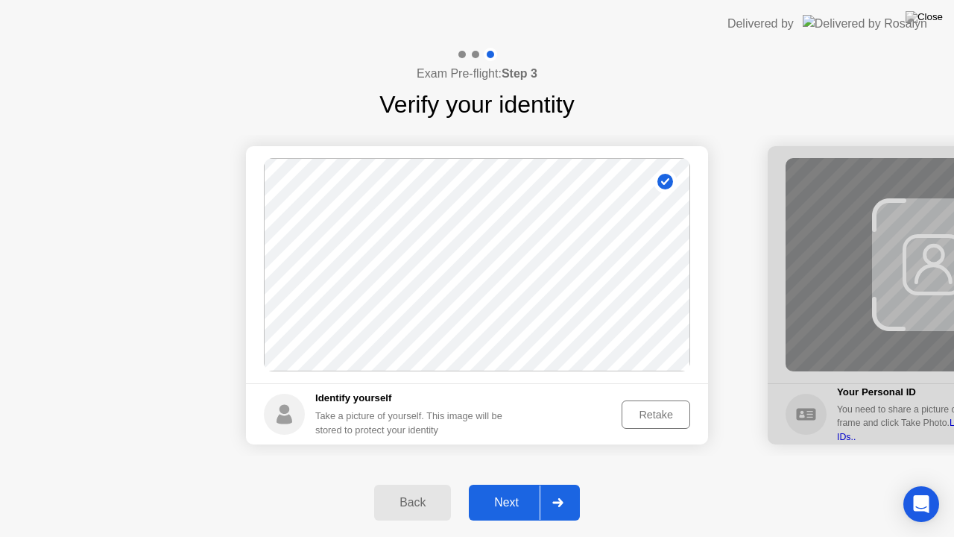
click at [660, 422] on button "Retake" at bounding box center [656, 414] width 69 height 28
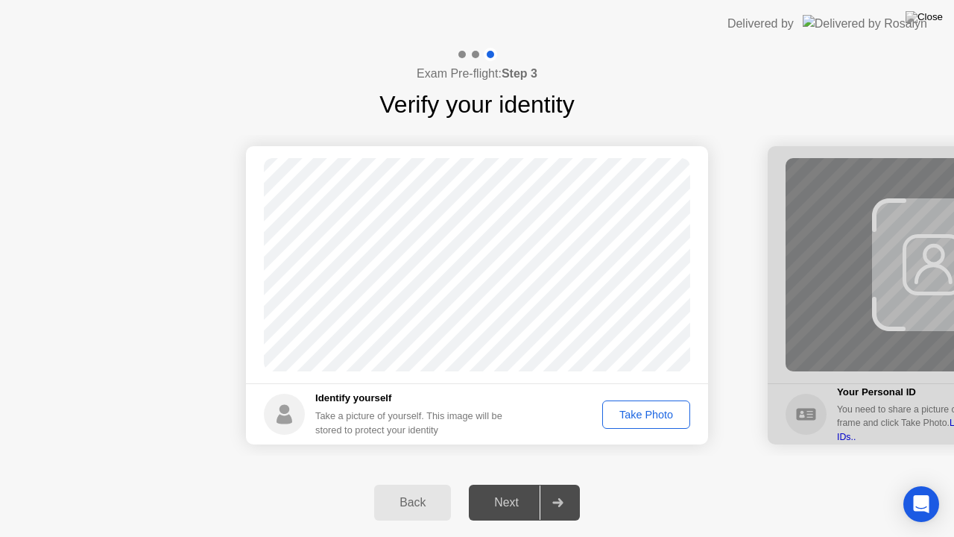
click at [660, 422] on button "Take Photo" at bounding box center [646, 414] width 88 height 28
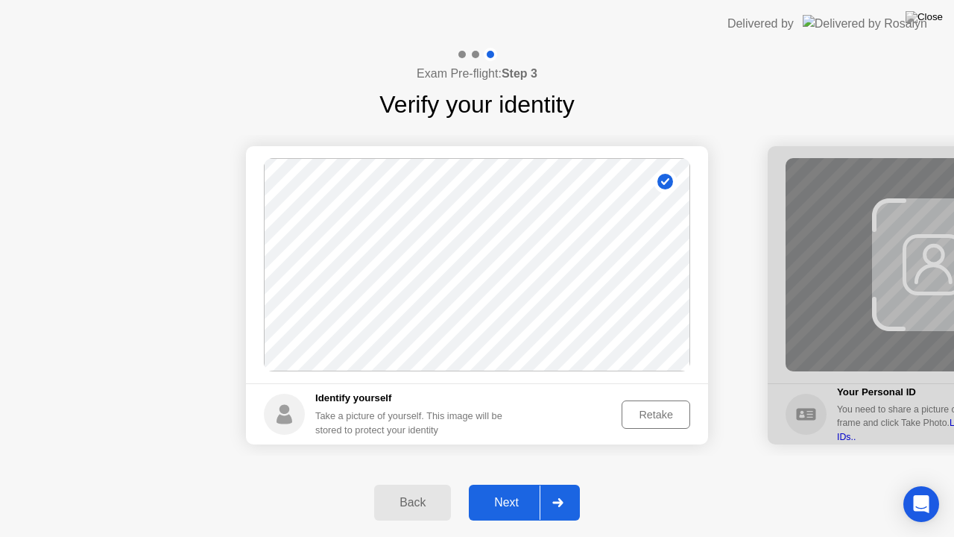
click at [555, 484] on div at bounding box center [558, 502] width 36 height 34
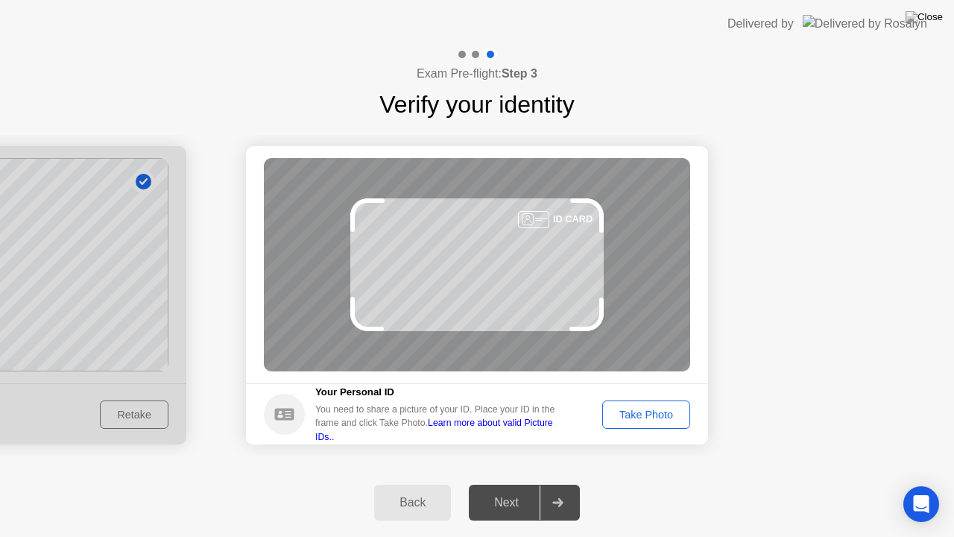
click at [655, 413] on div "Take Photo" at bounding box center [646, 414] width 78 height 12
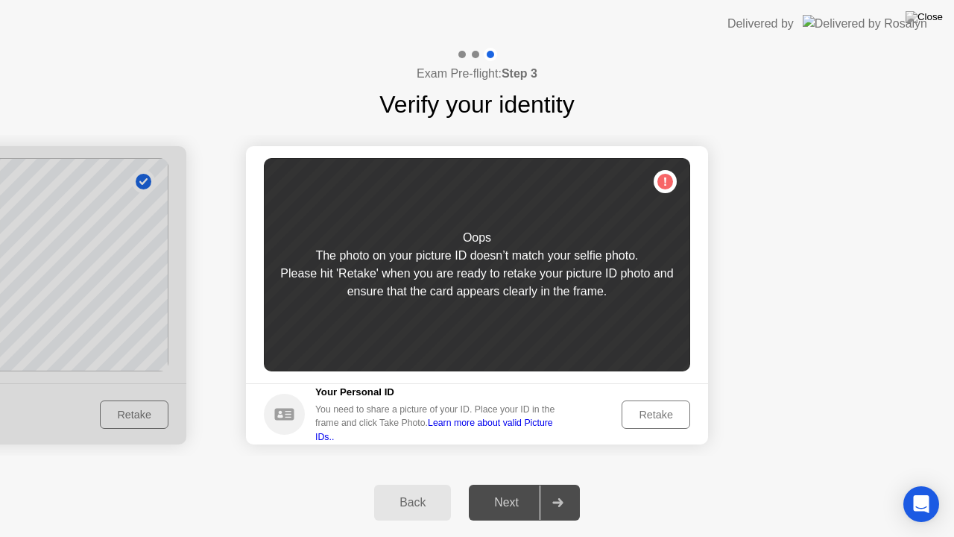
click at [643, 418] on div "Retake" at bounding box center [656, 414] width 58 height 12
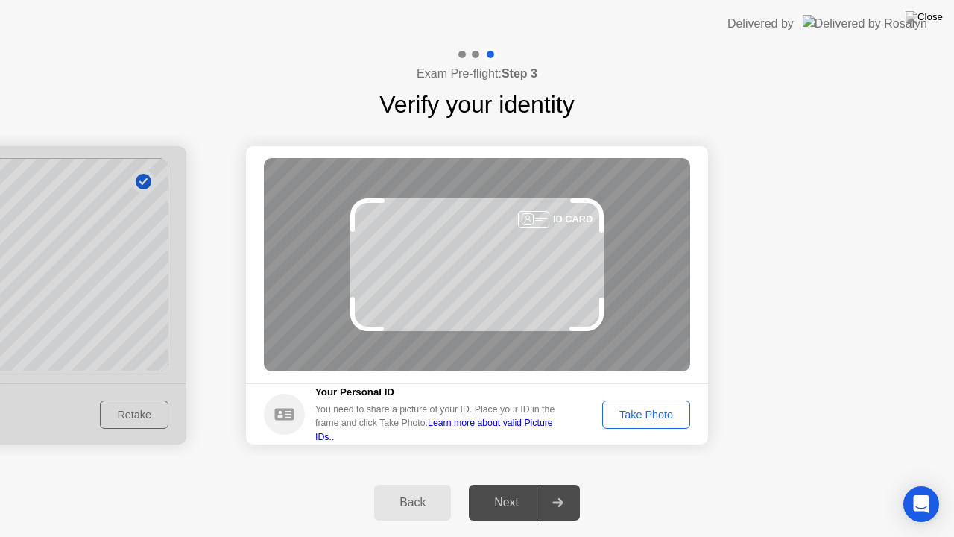
click at [645, 420] on div "Take Photo" at bounding box center [646, 414] width 78 height 12
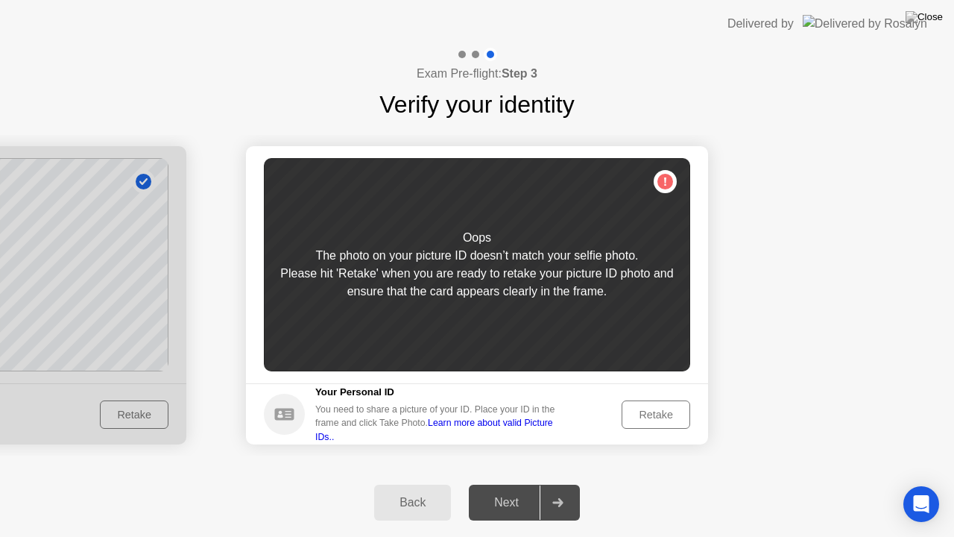
click at [651, 417] on div "Retake" at bounding box center [656, 414] width 58 height 12
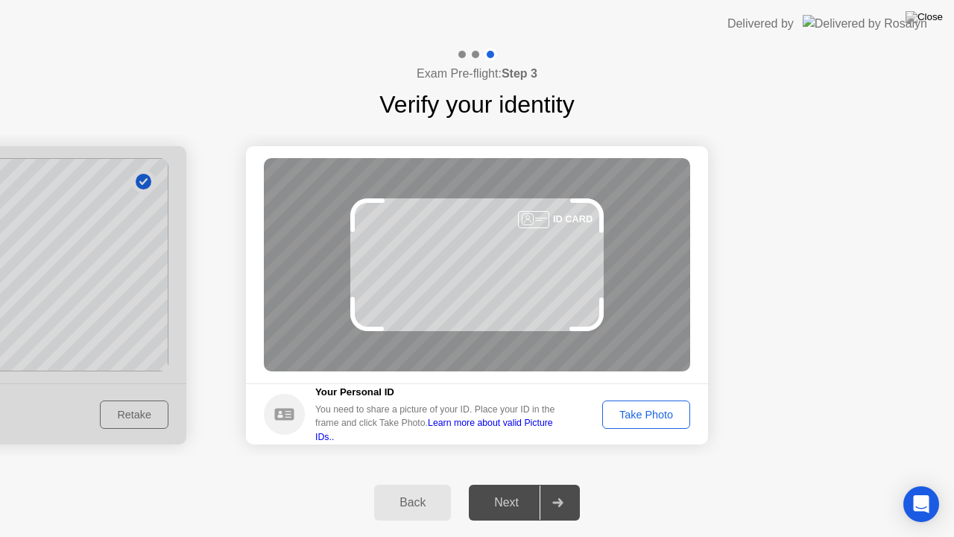
click at [653, 405] on button "Take Photo" at bounding box center [646, 414] width 88 height 28
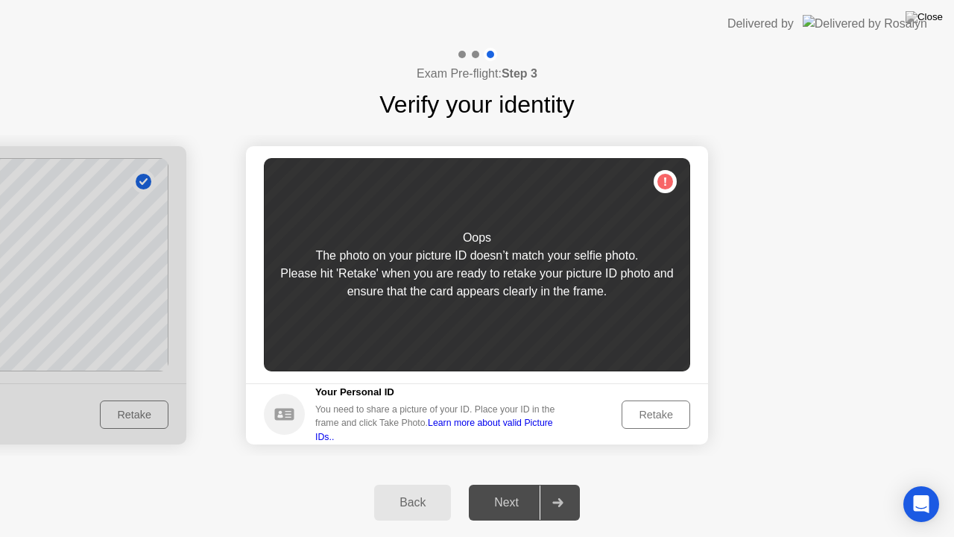
click at [647, 402] on button "Retake" at bounding box center [656, 414] width 69 height 28
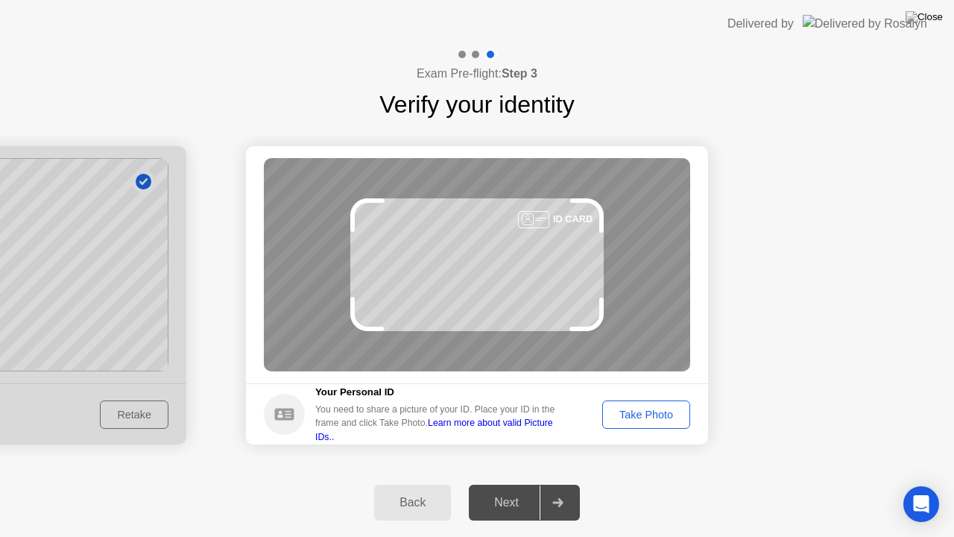
click at [653, 415] on div "Take Photo" at bounding box center [646, 414] width 78 height 12
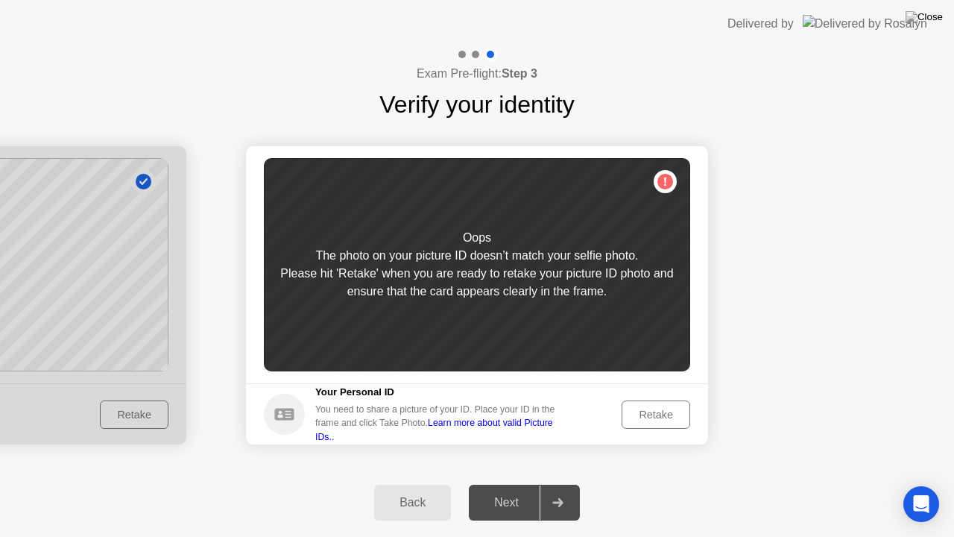
click at [644, 409] on div "Retake" at bounding box center [656, 414] width 58 height 12
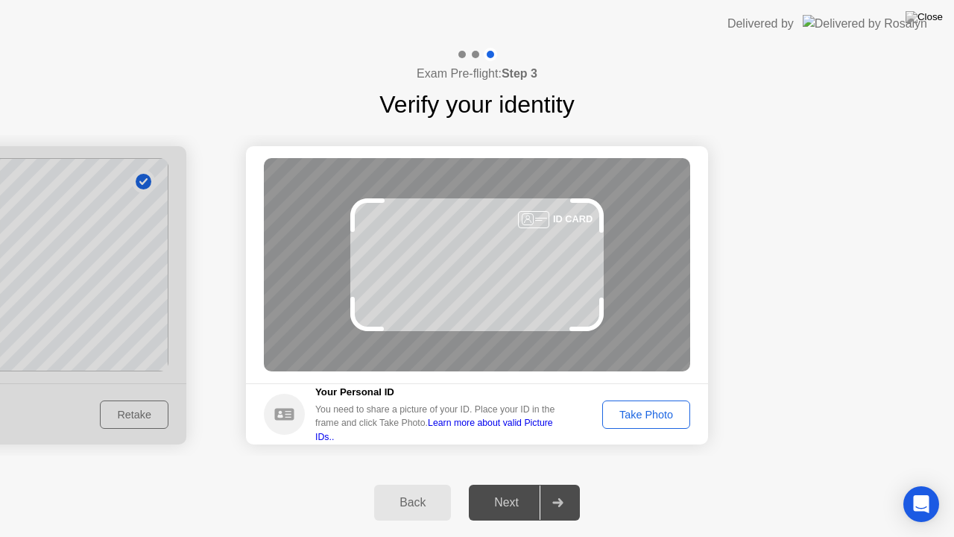
click at [631, 418] on div "Take Photo" at bounding box center [646, 414] width 78 height 12
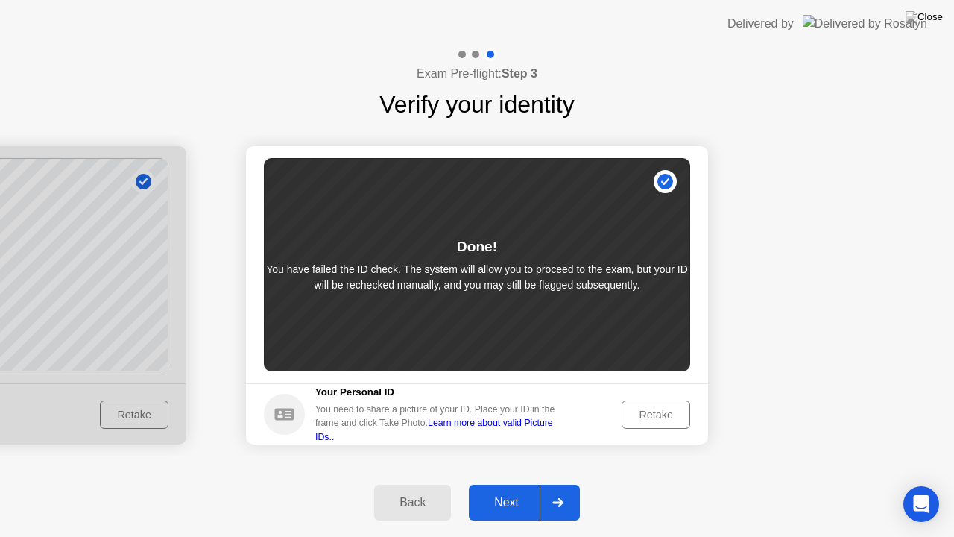
click at [543, 484] on div at bounding box center [558, 502] width 36 height 34
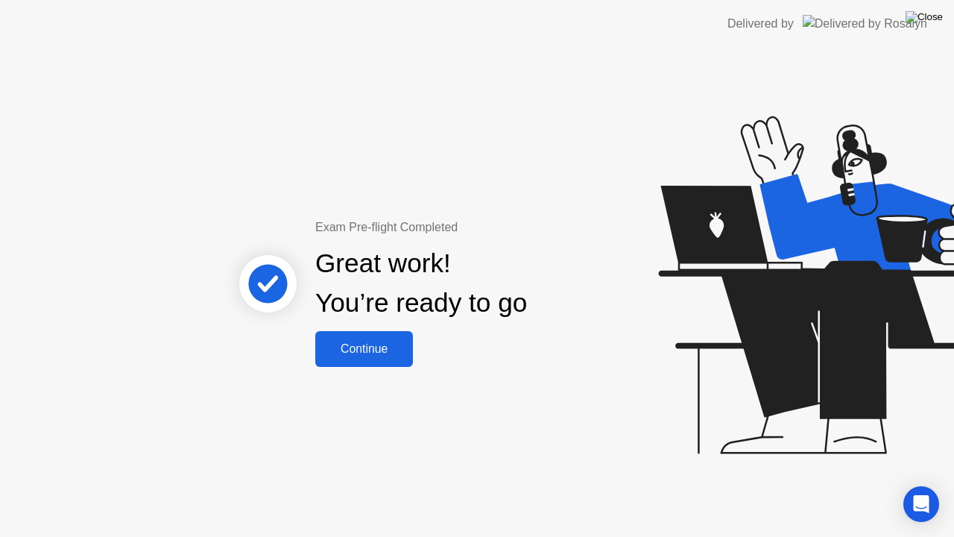
click at [930, 16] on img at bounding box center [924, 17] width 37 height 12
